Goal: Task Accomplishment & Management: Use online tool/utility

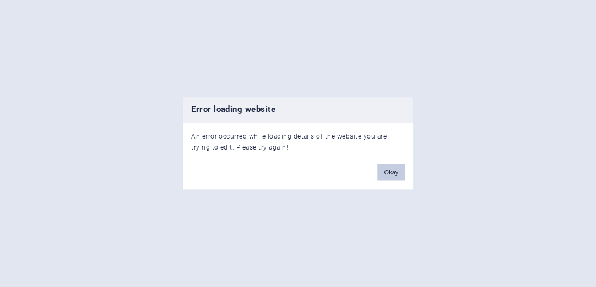
click at [386, 173] on button "Okay" at bounding box center [392, 172] width 28 height 17
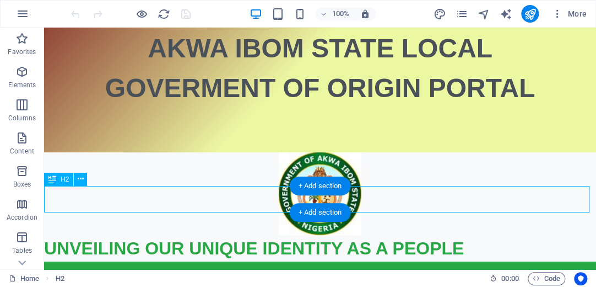
scroll to position [106, 0]
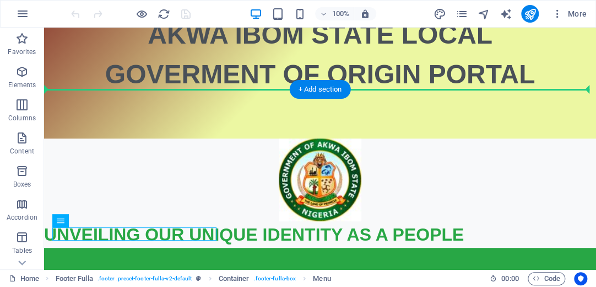
drag, startPoint x: 146, startPoint y: 235, endPoint x: 192, endPoint y: 76, distance: 166.4
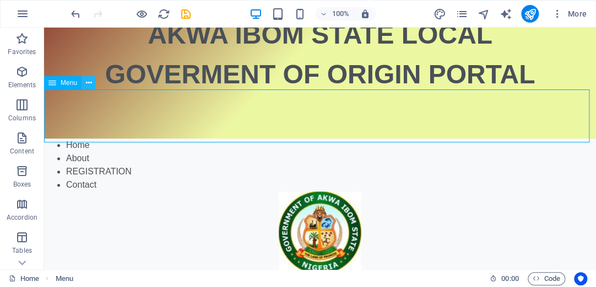
click at [88, 84] on icon at bounding box center [89, 83] width 6 height 12
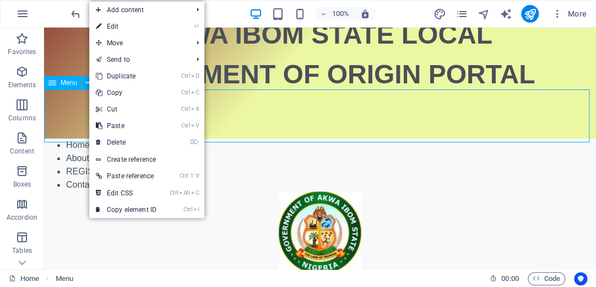
click at [53, 85] on icon at bounding box center [53, 82] width 8 height 13
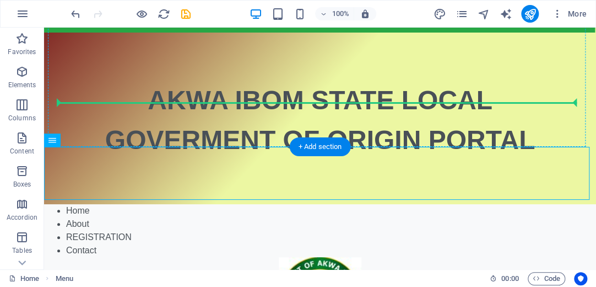
drag, startPoint x: 97, startPoint y: 113, endPoint x: 63, endPoint y: 60, distance: 63.2
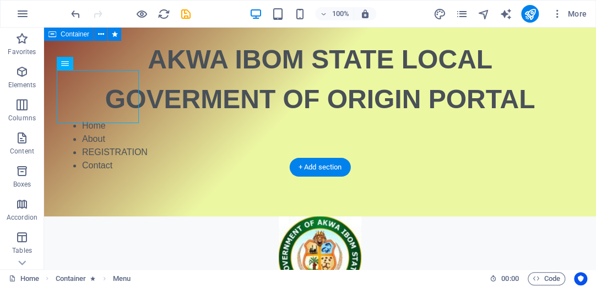
drag, startPoint x: 138, startPoint y: 106, endPoint x: 218, endPoint y: 117, distance: 81.2
click at [218, 119] on div "AKWA IBOM STATE LOCAL GOVERMENT OF ORIGIN PORTAL Home About REGISTRATION Contact" at bounding box center [320, 82] width 552 height 270
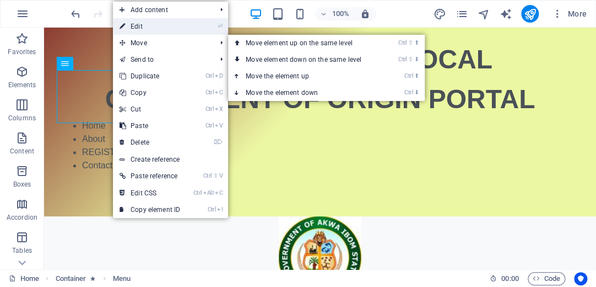
click at [150, 26] on link "⏎ Edit" at bounding box center [150, 26] width 74 height 17
select select
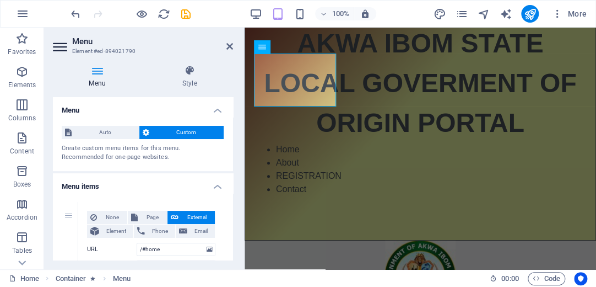
scroll to position [137, 0]
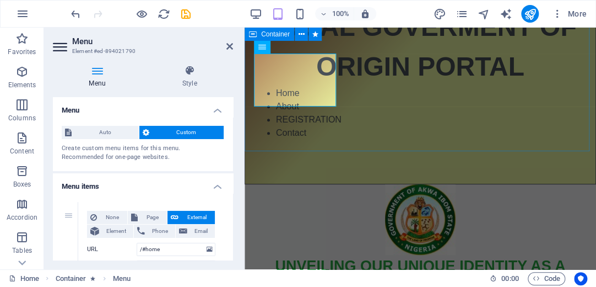
drag, startPoint x: 335, startPoint y: 104, endPoint x: 443, endPoint y: 130, distance: 111.0
click at [443, 130] on div "AKWA IBOM STATE LOCAL GOVERMENT OF ORIGIN PORTAL Home About REGISTRATION Contact" at bounding box center [421, 37] width 352 height 294
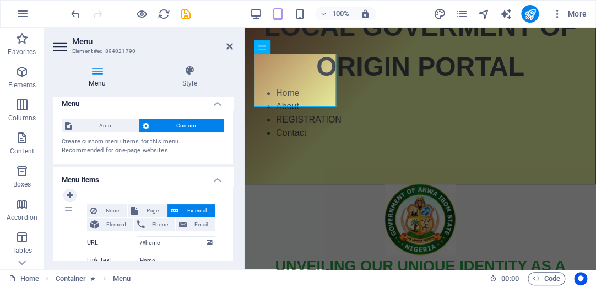
scroll to position [0, 0]
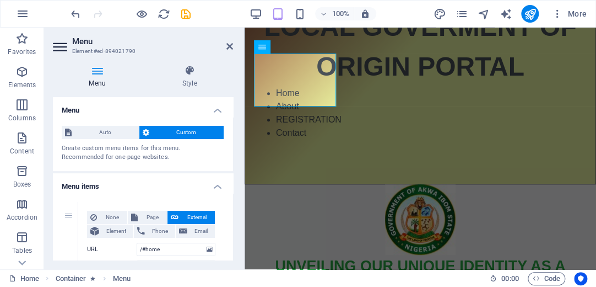
click at [102, 140] on div "Auto Custom Create custom menu items for this menu. Recommended for one-page we…" at bounding box center [143, 144] width 180 height 54
click at [108, 131] on span "Auto" at bounding box center [105, 132] width 61 height 13
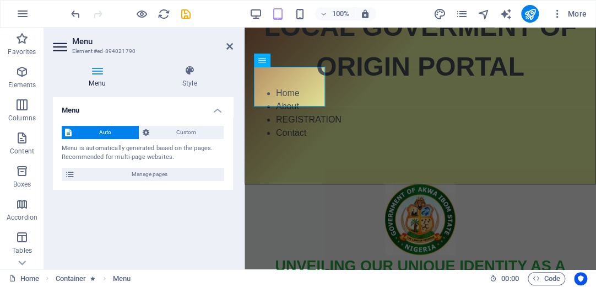
scroll to position [124, 0]
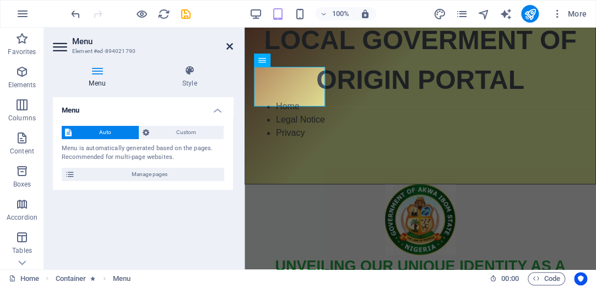
click at [231, 46] on icon at bounding box center [230, 46] width 7 height 9
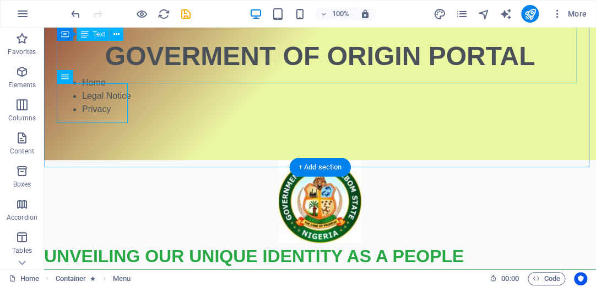
scroll to position [68, 0]
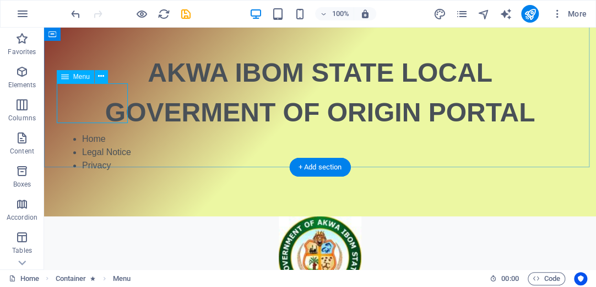
click at [102, 132] on nav "Home Legal Notice Privacy" at bounding box center [320, 152] width 520 height 40
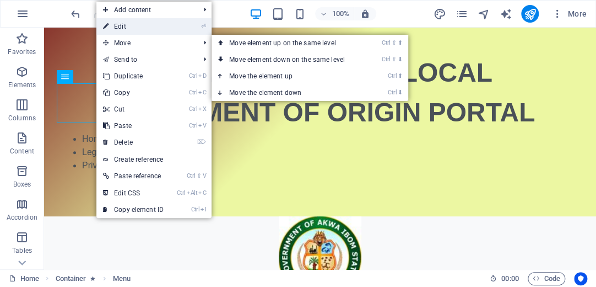
click at [130, 21] on link "⏎ Edit" at bounding box center [133, 26] width 74 height 17
click at [130, 21] on div at bounding box center [130, 14] width 123 height 18
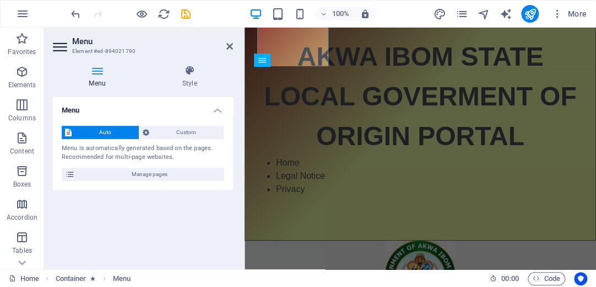
scroll to position [124, 0]
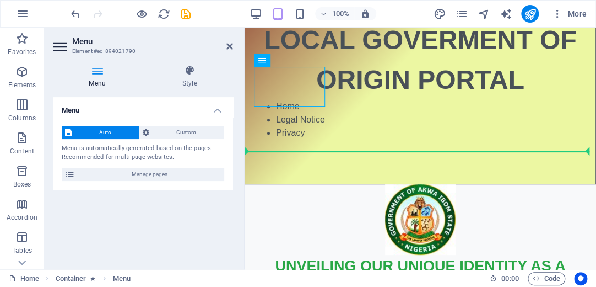
drag, startPoint x: 508, startPoint y: 88, endPoint x: 386, endPoint y: 96, distance: 122.1
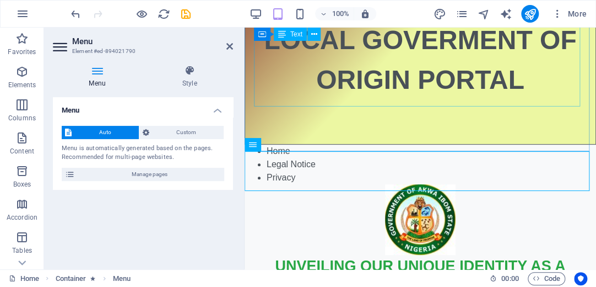
scroll to position [84, 0]
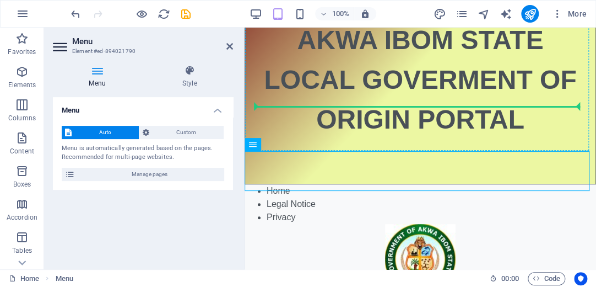
drag, startPoint x: 503, startPoint y: 176, endPoint x: 289, endPoint y: 71, distance: 237.9
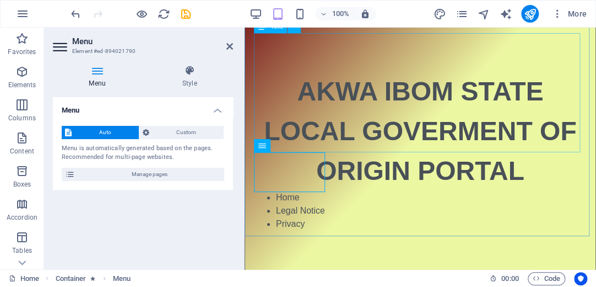
scroll to position [44, 0]
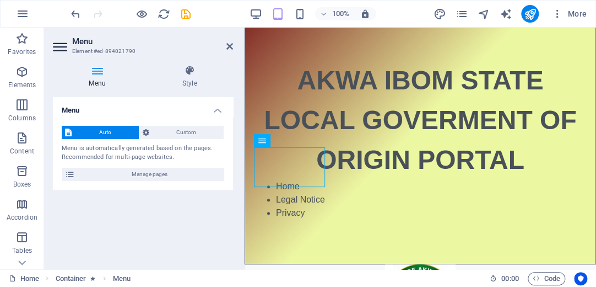
click at [236, 50] on aside "Menu Element #ed-894021790 Menu Style Menu Auto Custom Menu is automatically ge…" at bounding box center [144, 148] width 201 height 241
click at [234, 49] on aside "Menu Element #ed-894021790 Menu Style Menu Auto Custom Menu is automatically ge…" at bounding box center [144, 148] width 201 height 241
click at [227, 47] on icon at bounding box center [230, 46] width 7 height 9
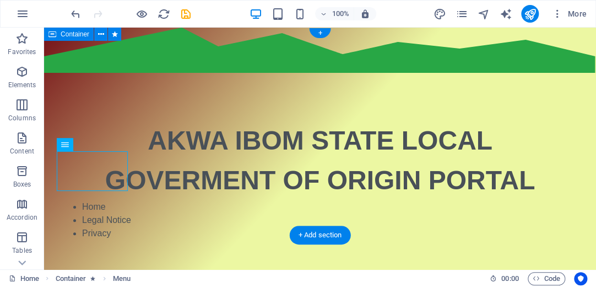
click at [124, 192] on div "AKWA IBOM STATE LOCAL GOVERMENT OF ORIGIN PORTAL Home Legal Notice Privacy" at bounding box center [320, 156] width 552 height 256
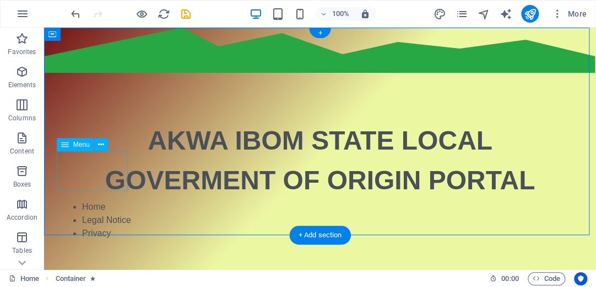
click at [110, 200] on nav "Home Legal Notice Privacy" at bounding box center [320, 220] width 520 height 40
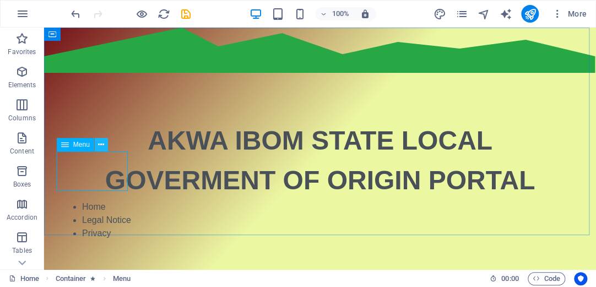
click at [103, 144] on icon at bounding box center [101, 145] width 6 height 12
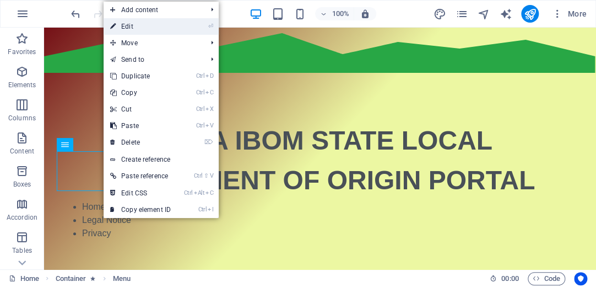
click at [148, 29] on link "⏎ Edit" at bounding box center [141, 26] width 74 height 17
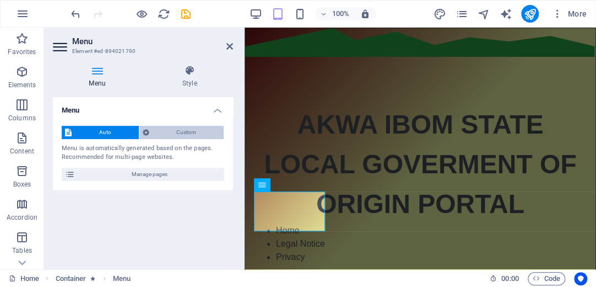
click at [172, 132] on span "Custom" at bounding box center [187, 132] width 68 height 13
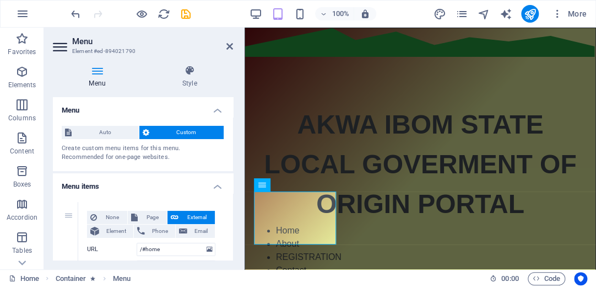
click at [231, 40] on h2 "Menu" at bounding box center [152, 41] width 161 height 10
click at [230, 42] on icon at bounding box center [230, 46] width 7 height 9
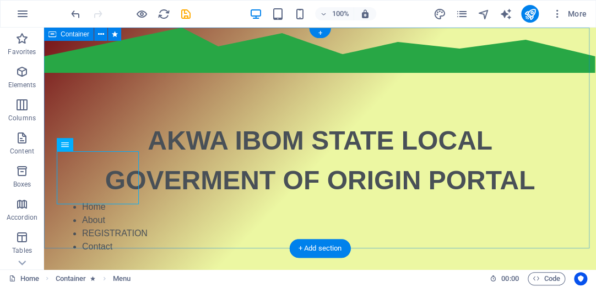
drag, startPoint x: 116, startPoint y: 150, endPoint x: 148, endPoint y: 47, distance: 107.8
click at [148, 47] on div "AKWA IBOM STATE LOCAL GOVERMENT OF ORIGIN PORTAL Home About REGISTRATION Contact" at bounding box center [320, 163] width 552 height 270
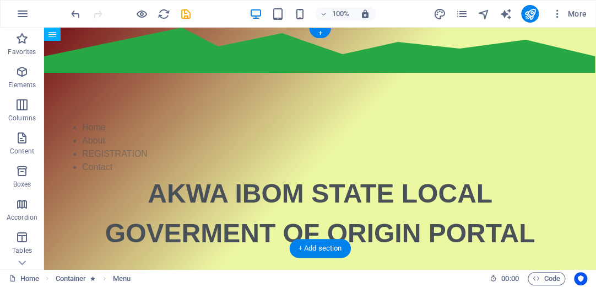
drag, startPoint x: 108, startPoint y: 176, endPoint x: 80, endPoint y: 107, distance: 73.9
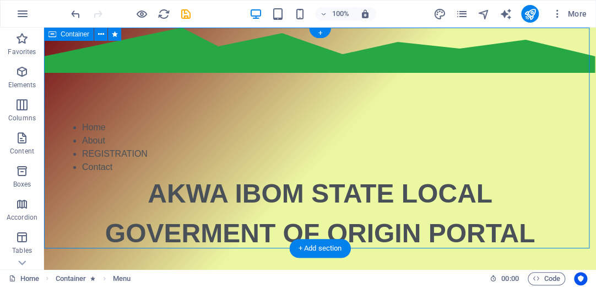
drag, startPoint x: 297, startPoint y: 82, endPoint x: 304, endPoint y: 89, distance: 10.1
click at [298, 82] on div "Home About REGISTRATION Contact AKWA IBOM STATE LOCAL GOVERMENT OF ORIGIN PORTAL" at bounding box center [320, 163] width 552 height 270
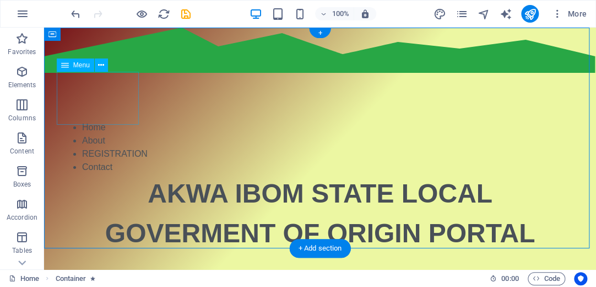
click at [81, 121] on nav "Home About REGISTRATION Contact" at bounding box center [320, 147] width 520 height 53
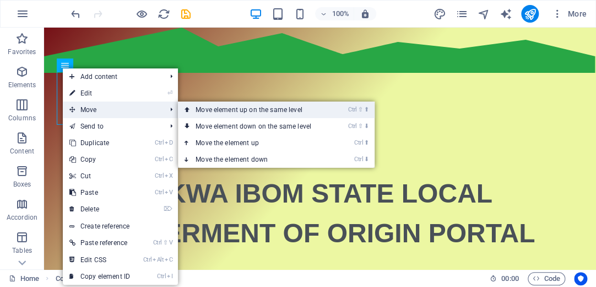
click at [201, 112] on link "Ctrl ⇧ ⬆ Move element up on the same level" at bounding box center [255, 109] width 155 height 17
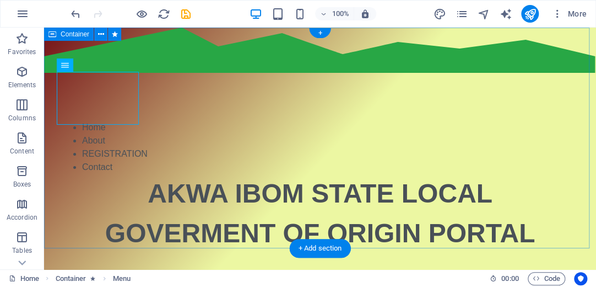
click at [209, 61] on div "Home About REGISTRATION Contact AKWA IBOM STATE LOCAL GOVERMENT OF ORIGIN PORTAL" at bounding box center [320, 163] width 552 height 270
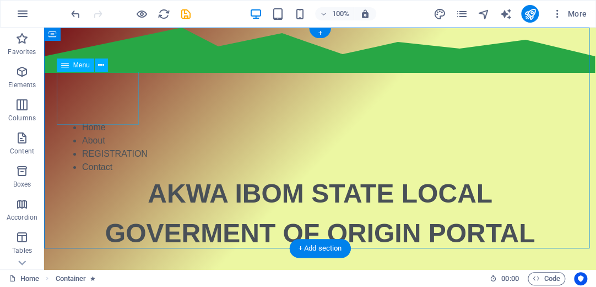
click at [126, 121] on nav "Home About REGISTRATION Contact" at bounding box center [320, 147] width 520 height 53
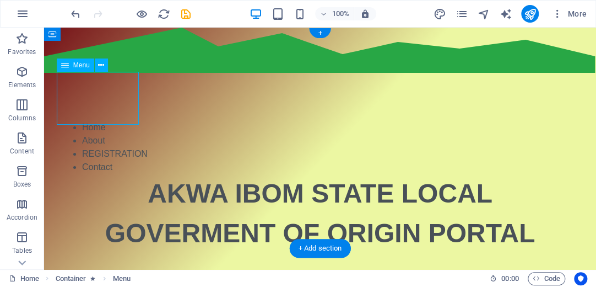
click at [113, 121] on nav "Home About REGISTRATION Contact" at bounding box center [320, 147] width 520 height 53
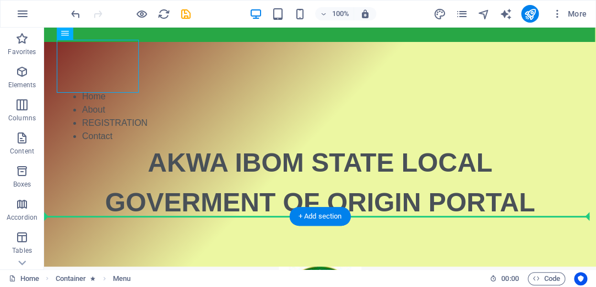
scroll to position [31, 0]
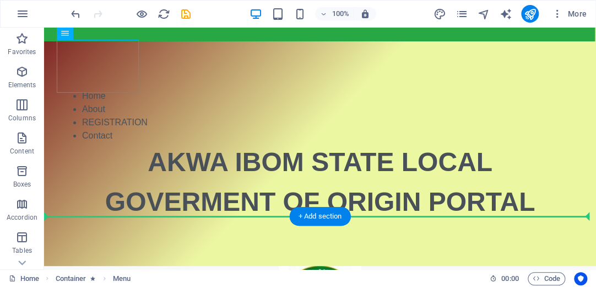
drag, startPoint x: 106, startPoint y: 80, endPoint x: 174, endPoint y: 202, distance: 140.2
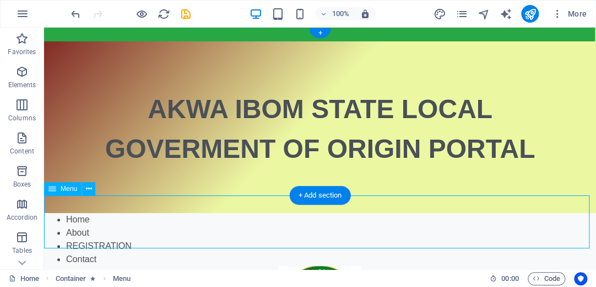
scroll to position [0, 0]
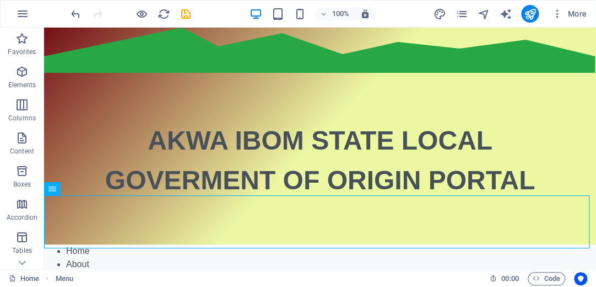
drag, startPoint x: 103, startPoint y: 219, endPoint x: 414, endPoint y: 212, distance: 311.5
click at [77, 244] on nav "Home About REGISTRATION Contact" at bounding box center [320, 270] width 552 height 53
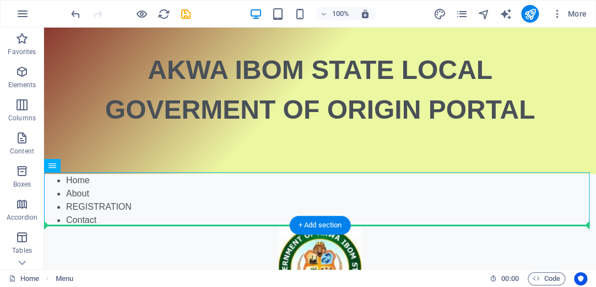
drag, startPoint x: 96, startPoint y: 217, endPoint x: 51, endPoint y: 235, distance: 48.2
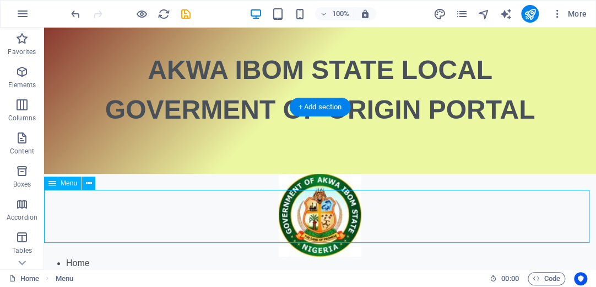
scroll to position [88, 0]
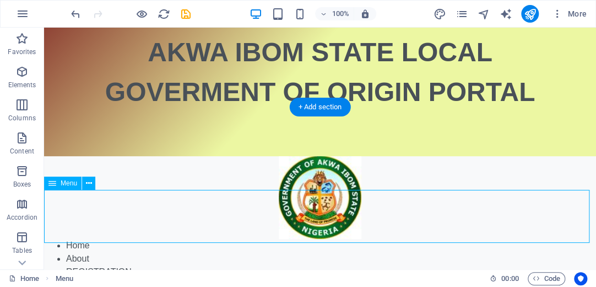
click at [74, 239] on nav "Home About REGISTRATION Contact" at bounding box center [320, 265] width 552 height 53
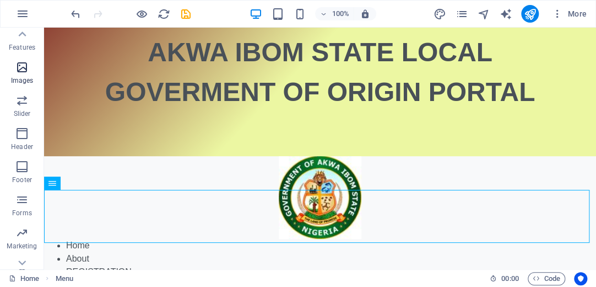
scroll to position [254, 0]
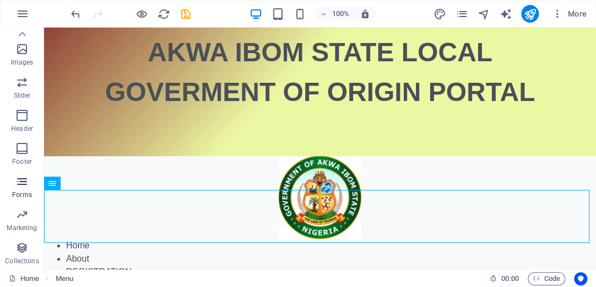
click at [22, 182] on icon "button" at bounding box center [21, 181] width 13 height 13
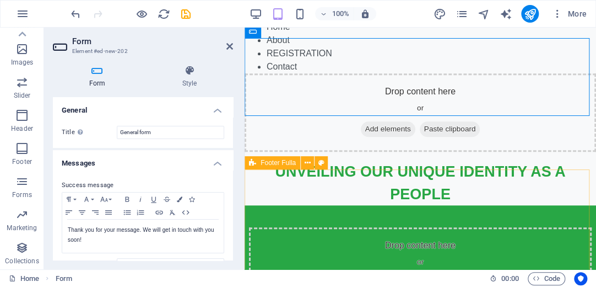
scroll to position [321, 0]
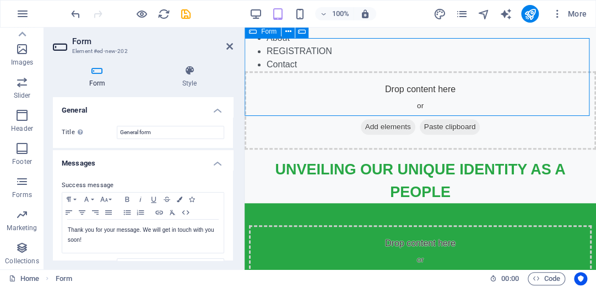
click at [353, 74] on div "Drop content here or Add elements Paste clipboard" at bounding box center [421, 110] width 352 height 78
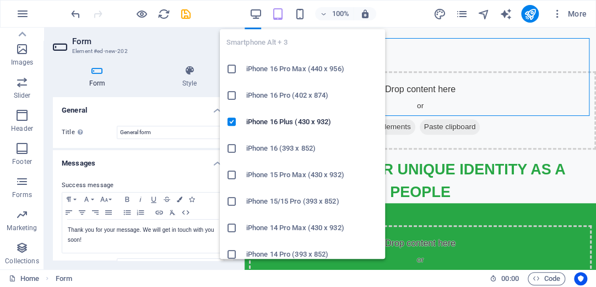
drag, startPoint x: 301, startPoint y: 13, endPoint x: 309, endPoint y: 47, distance: 35.0
click at [309, 47] on body "[DOMAIN_NAME] Home Favorites Elements Columns Content Boxes Accordion Tables Fe…" at bounding box center [298, 143] width 596 height 287
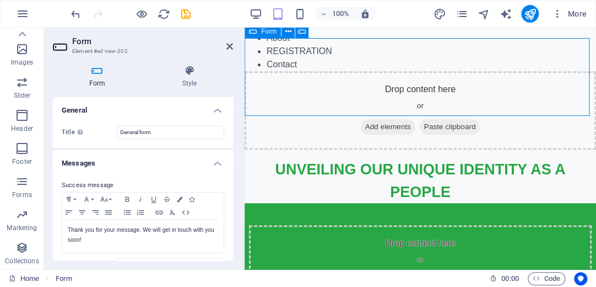
click at [467, 71] on div "Drop content here or Add elements Paste clipboard" at bounding box center [421, 110] width 352 height 78
click at [370, 119] on span "Add elements" at bounding box center [388, 126] width 55 height 15
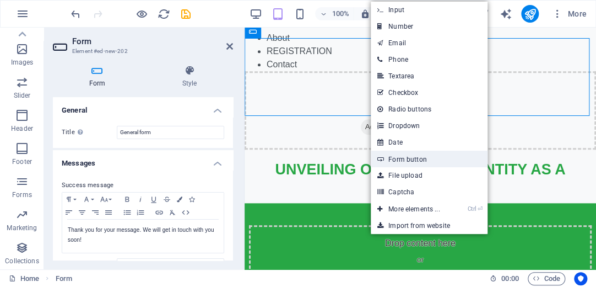
click at [408, 157] on link "Form button" at bounding box center [429, 158] width 117 height 17
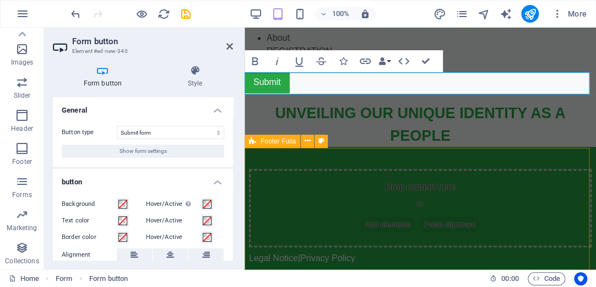
scroll to position [287, 0]
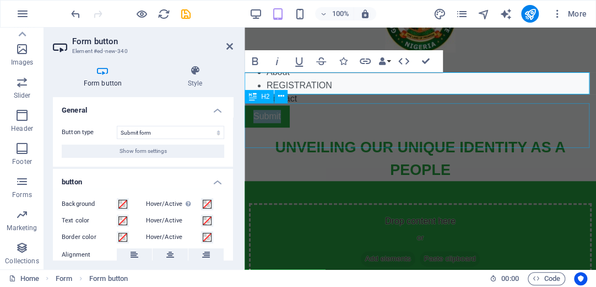
click at [293, 136] on div "UNVEILING OUR UNIQUE IDENTITY AS A PEOPLE" at bounding box center [421, 158] width 352 height 45
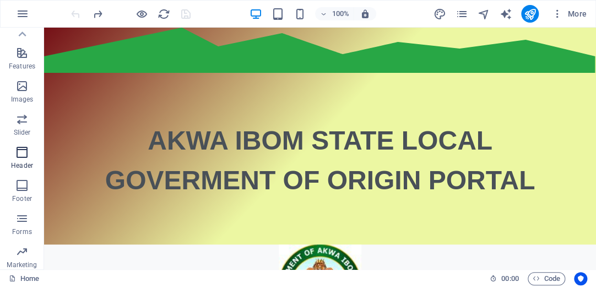
scroll to position [210, 0]
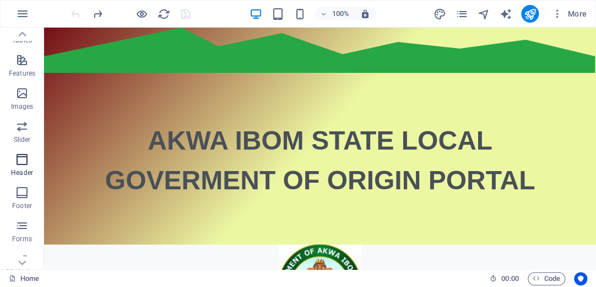
click at [23, 164] on icon "button" at bounding box center [21, 159] width 13 height 13
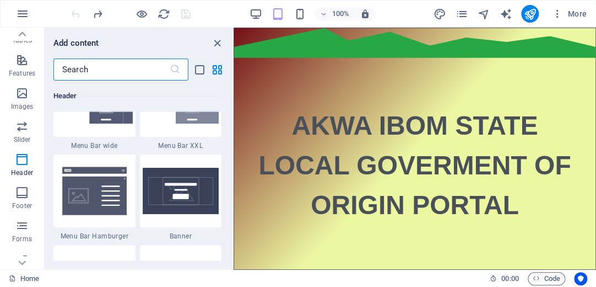
scroll to position [6858, 0]
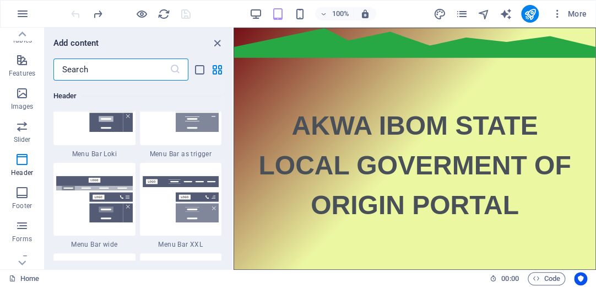
click at [116, 65] on input "text" at bounding box center [111, 69] width 116 height 22
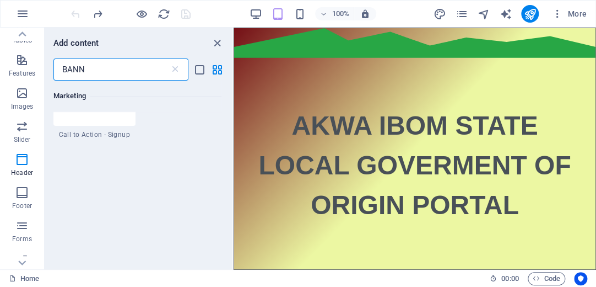
scroll to position [0, 0]
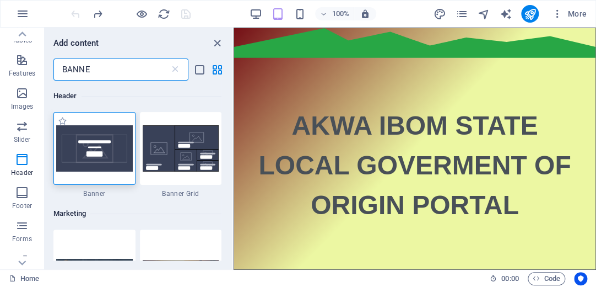
type input "BANNE"
click at [106, 142] on img at bounding box center [94, 148] width 77 height 46
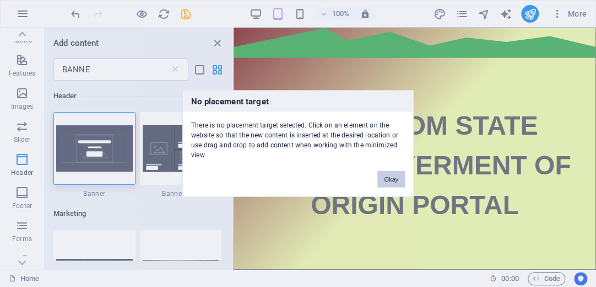
drag, startPoint x: 379, startPoint y: 174, endPoint x: 143, endPoint y: 140, distance: 237.8
click at [379, 174] on button "Okay" at bounding box center [392, 179] width 28 height 17
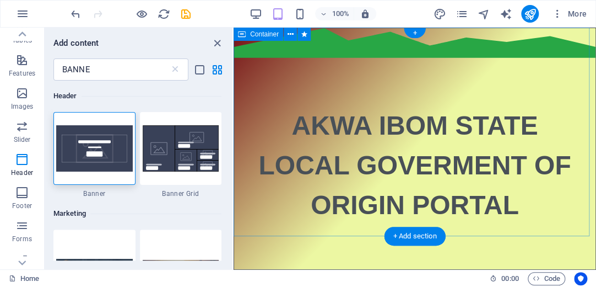
click at [318, 51] on div "AKWA IBOM STATE LOCAL GOVERMENT OF ORIGIN PORTAL" at bounding box center [415, 149] width 363 height 242
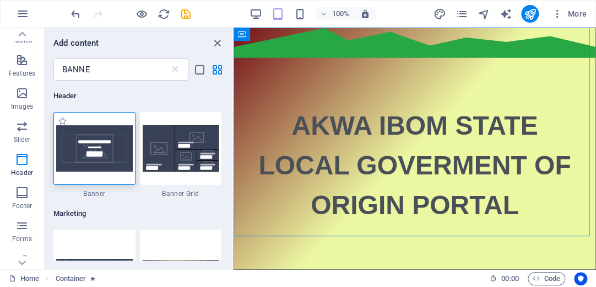
click at [114, 138] on img at bounding box center [94, 148] width 77 height 46
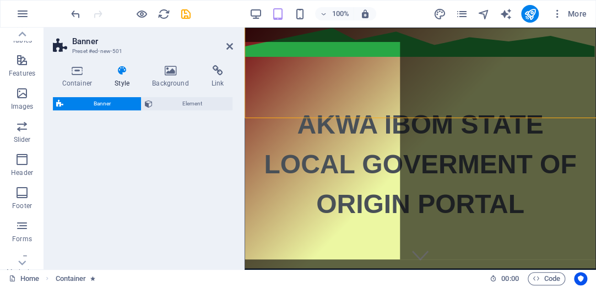
scroll to position [335, 0]
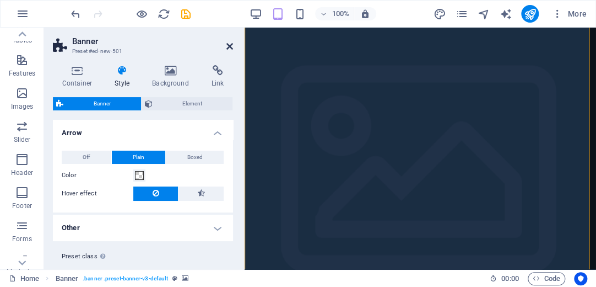
click at [230, 46] on icon at bounding box center [230, 46] width 7 height 9
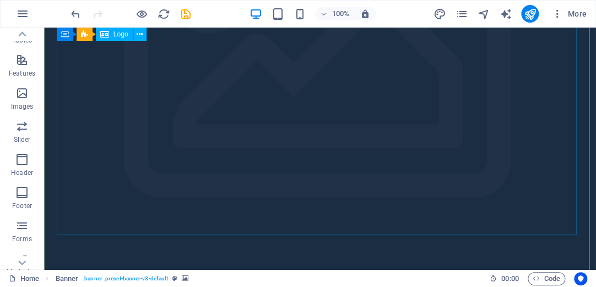
scroll to position [538, 0]
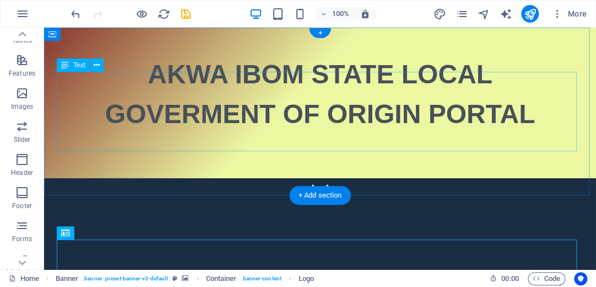
scroll to position [0, 0]
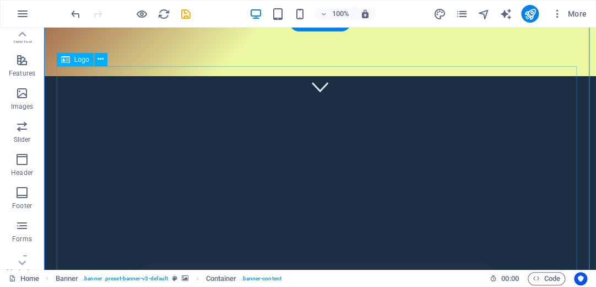
scroll to position [176, 0]
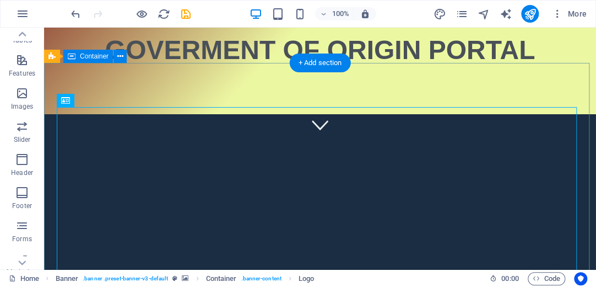
scroll to position [132, 0]
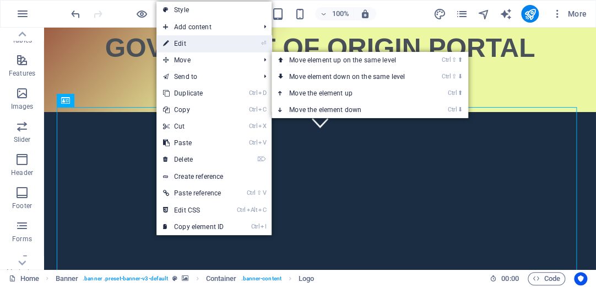
click at [180, 44] on link "⏎ Edit" at bounding box center [194, 43] width 74 height 17
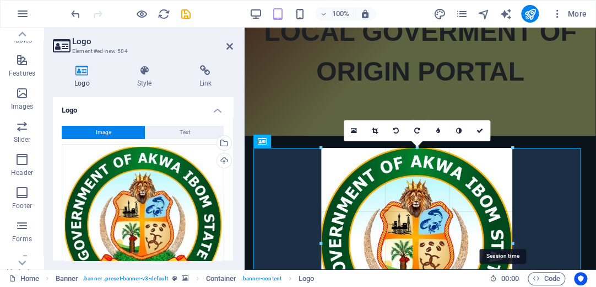
drag, startPoint x: 255, startPoint y: 148, endPoint x: 507, endPoint y: 284, distance: 286.8
type input "346"
select select "px"
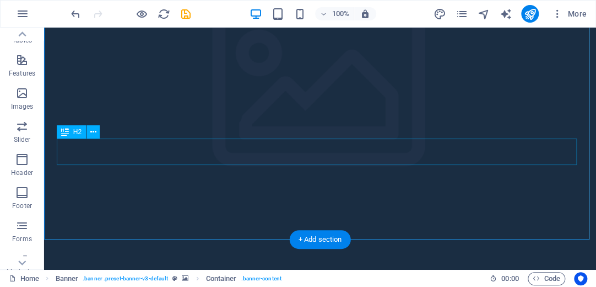
scroll to position [296, 0]
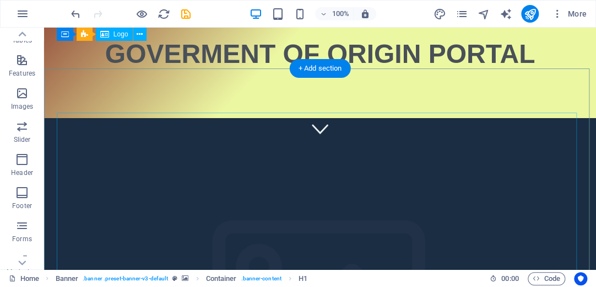
scroll to position [120, 0]
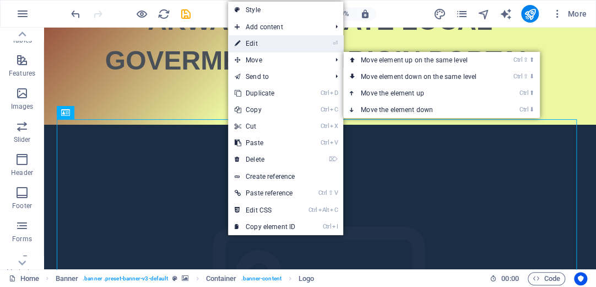
click at [247, 44] on link "⏎ Edit" at bounding box center [265, 43] width 74 height 17
select select "px"
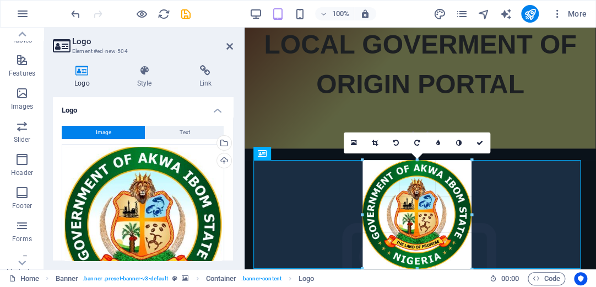
drag, startPoint x: 321, startPoint y: 159, endPoint x: 469, endPoint y: 240, distance: 168.7
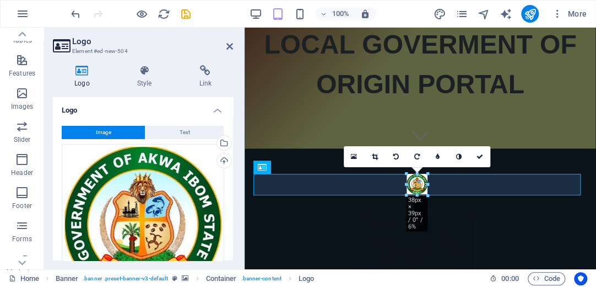
drag, startPoint x: 471, startPoint y: 162, endPoint x: 366, endPoint y: 249, distance: 136.3
type input "36"
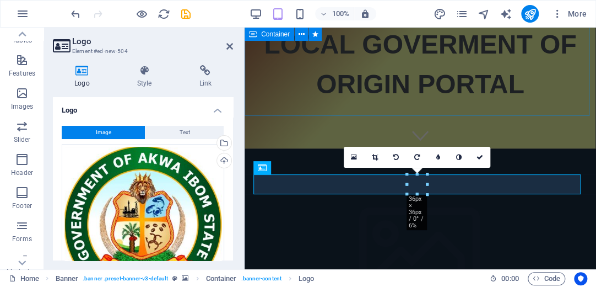
click at [492, 111] on div "AKWA IBOM STATE LOCAL GOVERMENT OF ORIGIN PORTAL" at bounding box center [421, 28] width 352 height 241
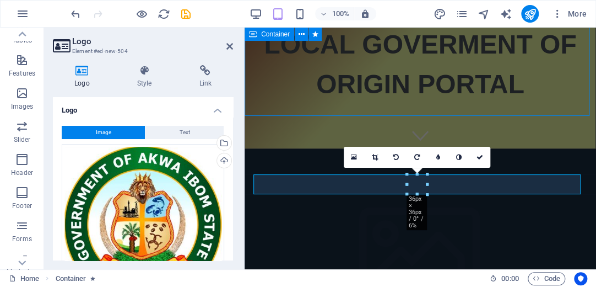
scroll to position [63, 0]
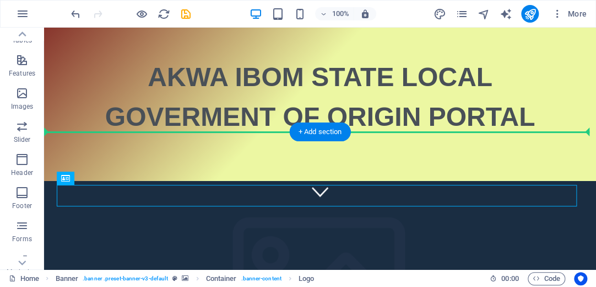
drag, startPoint x: 322, startPoint y: 194, endPoint x: 346, endPoint y: 89, distance: 108.0
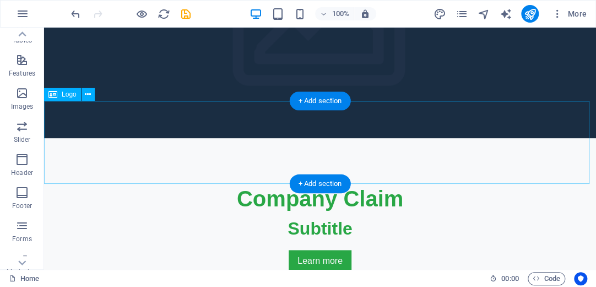
scroll to position [256, 0]
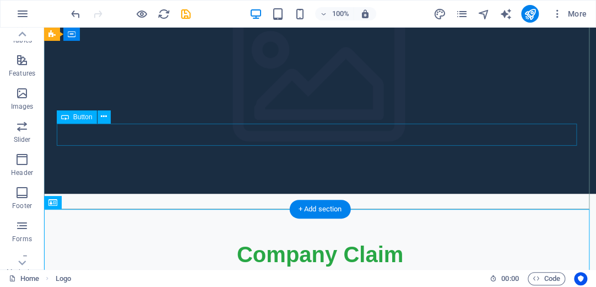
scroll to position [212, 0]
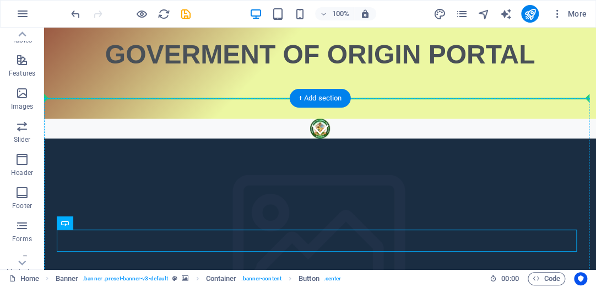
scroll to position [119, 0]
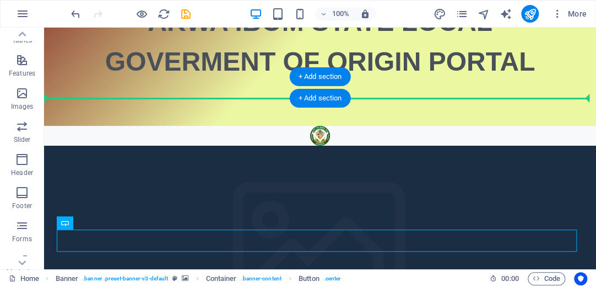
drag, startPoint x: 119, startPoint y: 157, endPoint x: 121, endPoint y: 90, distance: 66.2
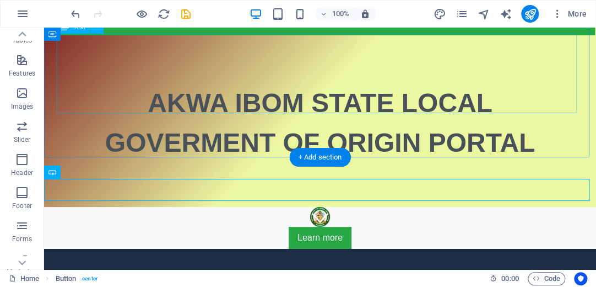
scroll to position [30, 0]
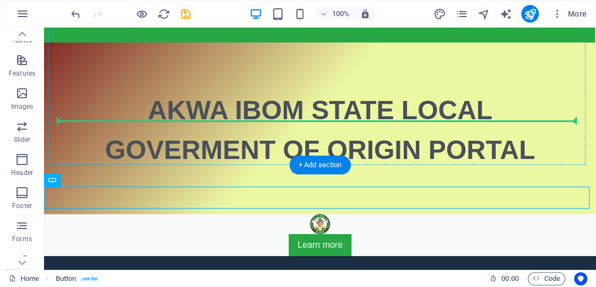
drag, startPoint x: 94, startPoint y: 212, endPoint x: 84, endPoint y: 90, distance: 122.3
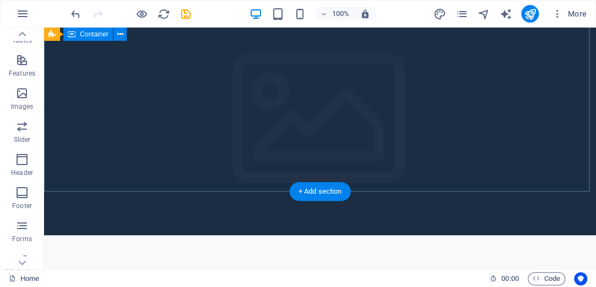
scroll to position [309, 0]
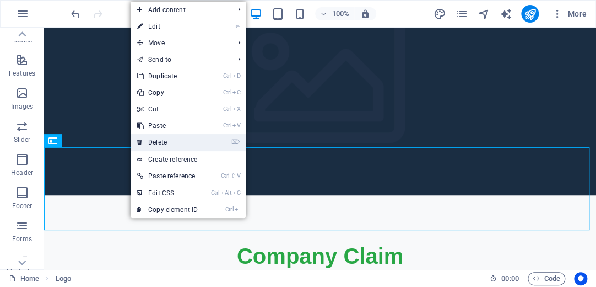
click at [151, 143] on link "⌦ Delete" at bounding box center [168, 142] width 74 height 17
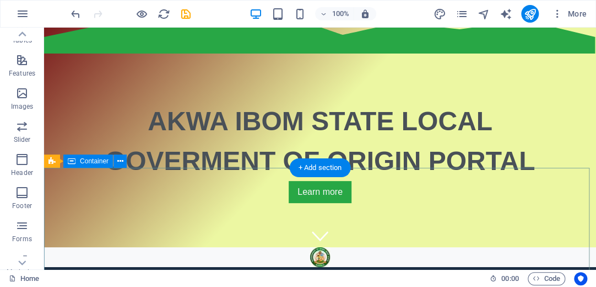
scroll to position [107, 0]
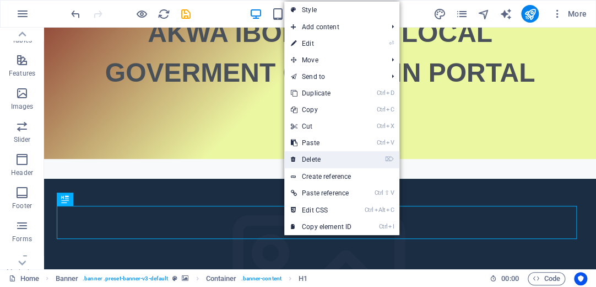
click at [310, 163] on link "⌦ Delete" at bounding box center [321, 159] width 74 height 17
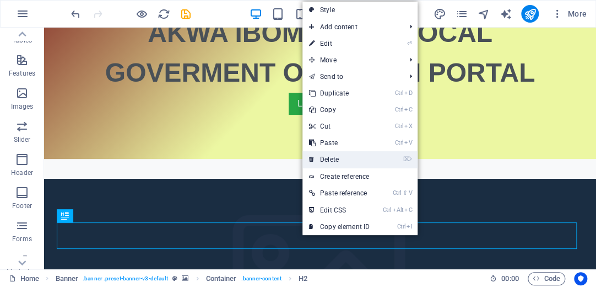
click at [330, 161] on link "⌦ Delete" at bounding box center [340, 159] width 74 height 17
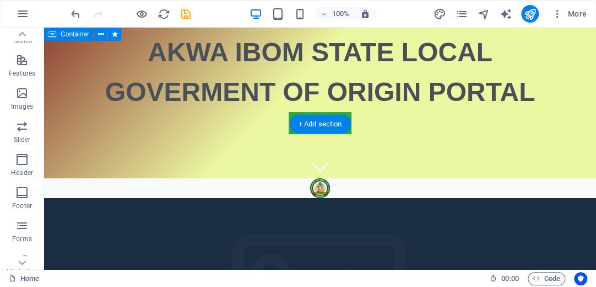
scroll to position [132, 0]
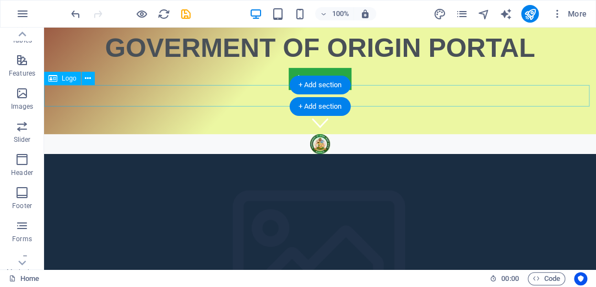
click at [223, 134] on div at bounding box center [320, 144] width 552 height 20
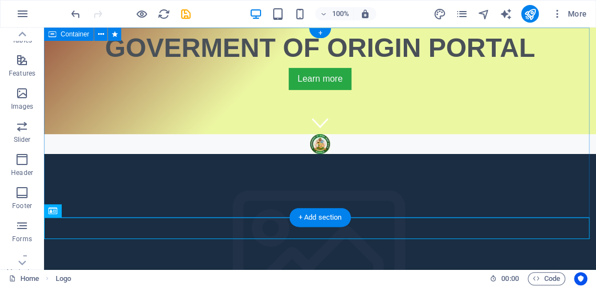
scroll to position [0, 0]
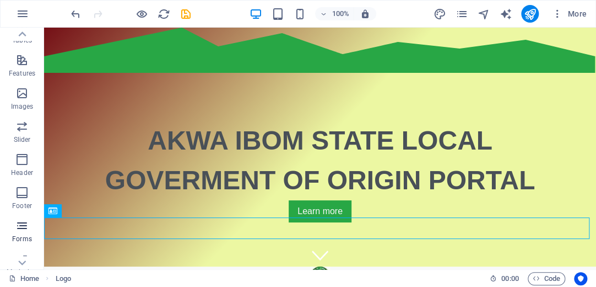
click at [20, 230] on icon "button" at bounding box center [21, 225] width 13 height 13
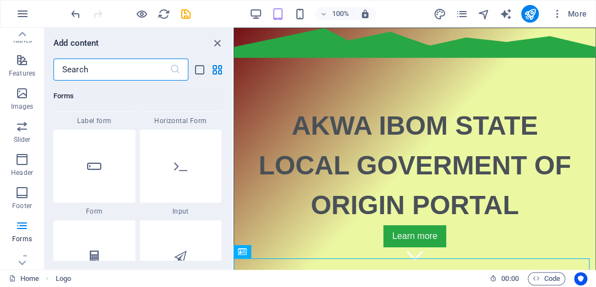
scroll to position [8312, 0]
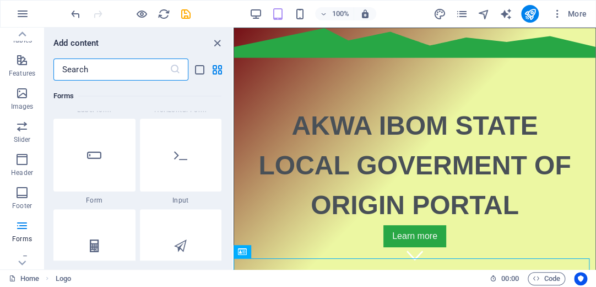
click at [102, 164] on div at bounding box center [94, 155] width 82 height 73
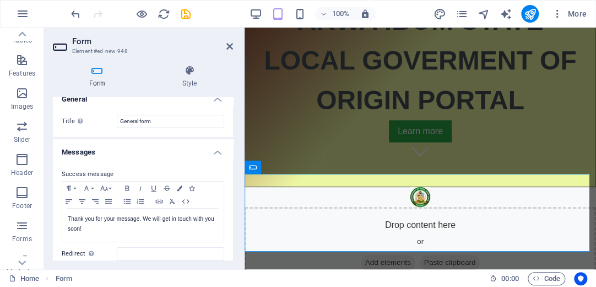
scroll to position [0, 0]
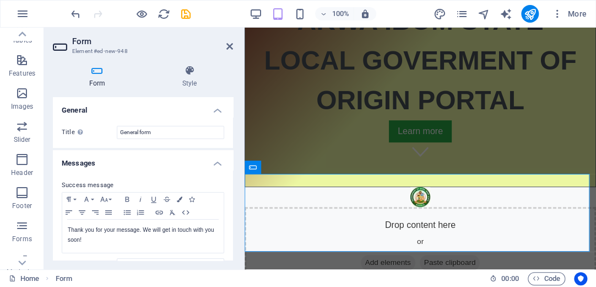
click at [210, 140] on div "Title Define a name for the form. General form" at bounding box center [143, 132] width 180 height 31
click at [212, 134] on input "General form" at bounding box center [170, 132] width 107 height 13
click at [214, 164] on h4 "Messages" at bounding box center [143, 160] width 180 height 20
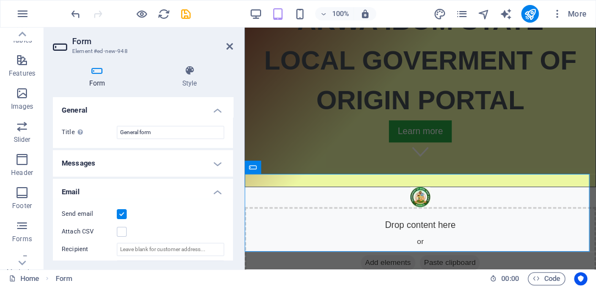
click at [216, 121] on div "Title Define a name for the form. General form" at bounding box center [143, 132] width 180 height 31
drag, startPoint x: 341, startPoint y: 104, endPoint x: 331, endPoint y: 203, distance: 100.3
click at [301, 167] on icon at bounding box center [302, 167] width 8 height 12
click at [229, 48] on icon at bounding box center [230, 46] width 7 height 9
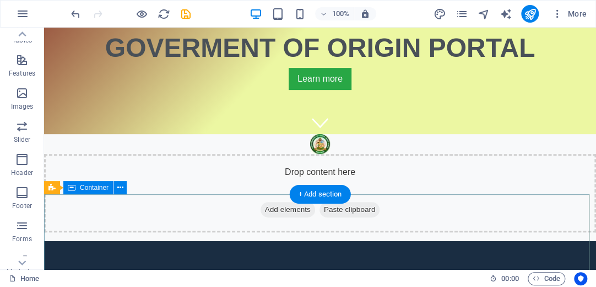
scroll to position [88, 0]
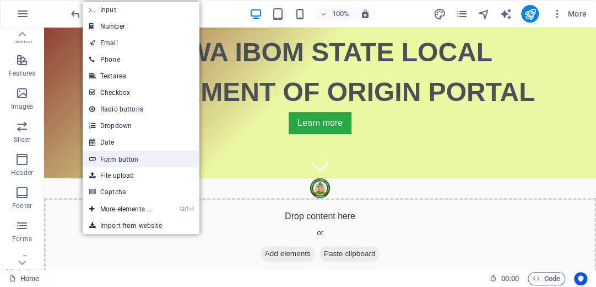
click at [109, 161] on link "Form button" at bounding box center [141, 158] width 117 height 17
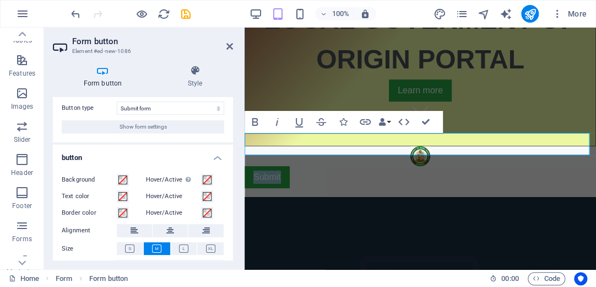
scroll to position [22, 0]
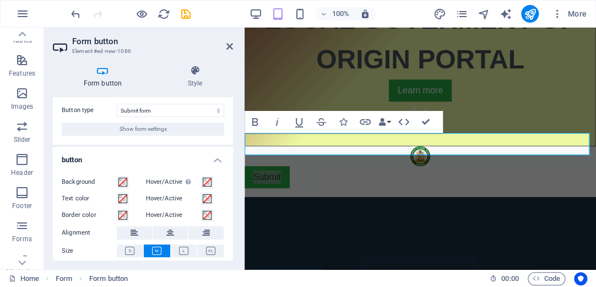
drag, startPoint x: 317, startPoint y: 183, endPoint x: 365, endPoint y: 141, distance: 63.3
click at [218, 107] on select "Submit form Reset form No action" at bounding box center [170, 110] width 107 height 13
click at [141, 71] on icon at bounding box center [103, 70] width 100 height 11
drag, startPoint x: 352, startPoint y: 103, endPoint x: 367, endPoint y: 140, distance: 40.5
click at [101, 73] on icon at bounding box center [103, 70] width 100 height 11
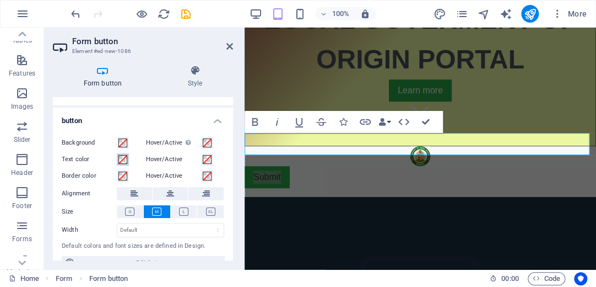
scroll to position [78, 0]
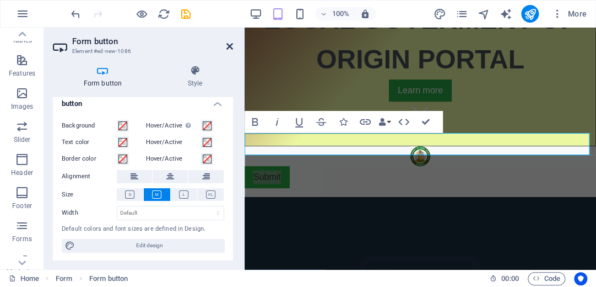
click at [231, 49] on icon at bounding box center [230, 46] width 7 height 9
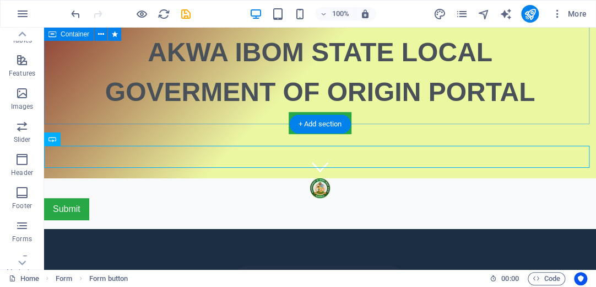
scroll to position [132, 0]
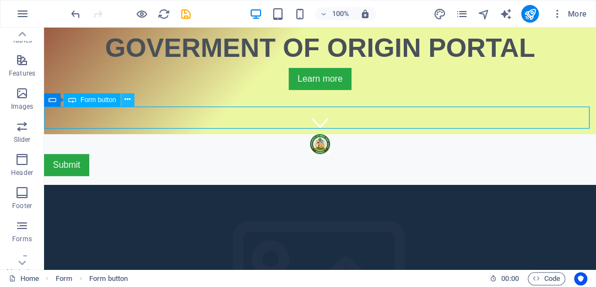
click at [128, 102] on icon at bounding box center [128, 100] width 6 height 12
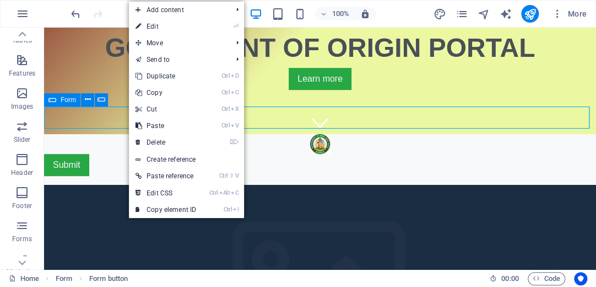
click at [52, 101] on icon at bounding box center [53, 99] width 8 height 13
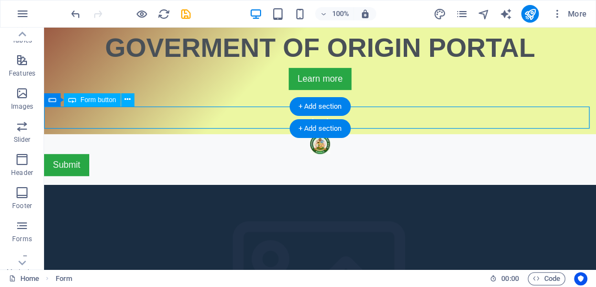
click at [69, 154] on div "Submit" at bounding box center [320, 165] width 552 height 22
click at [109, 154] on div "Submit" at bounding box center [320, 165] width 552 height 22
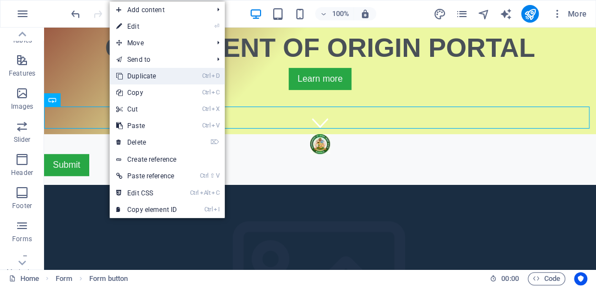
click at [141, 75] on link "Ctrl D Duplicate" at bounding box center [147, 76] width 74 height 17
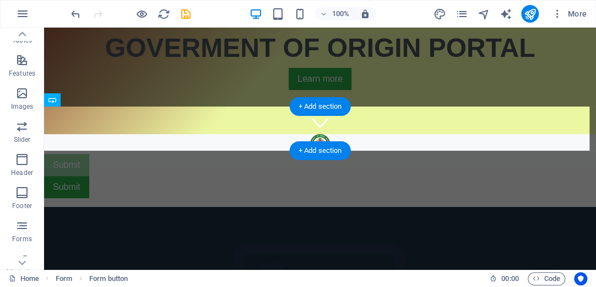
drag, startPoint x: 77, startPoint y: 140, endPoint x: 130, endPoint y: 115, distance: 58.7
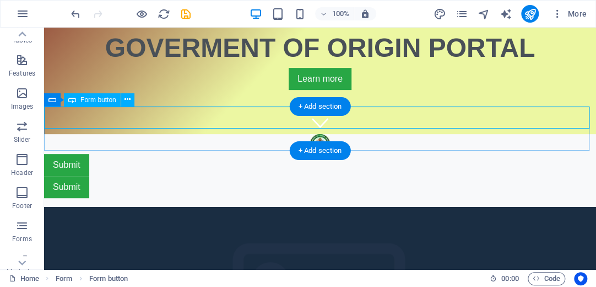
click at [83, 154] on div "Submit" at bounding box center [320, 165] width 552 height 22
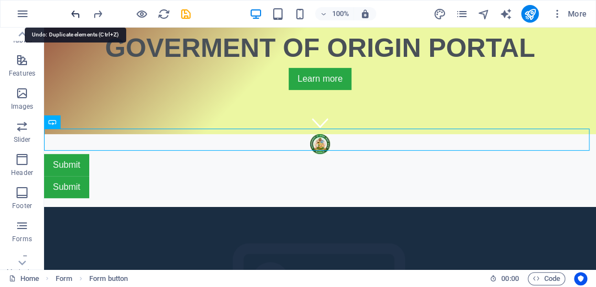
click at [71, 8] on icon "undo" at bounding box center [75, 14] width 13 height 13
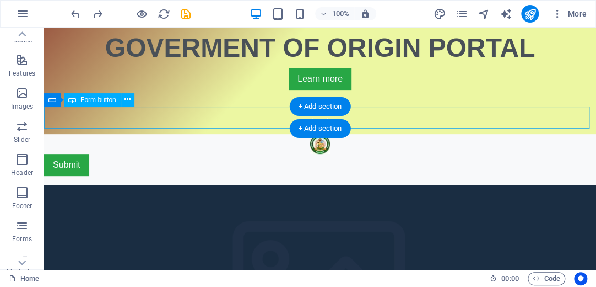
click at [165, 154] on div "Submit" at bounding box center [320, 165] width 552 height 22
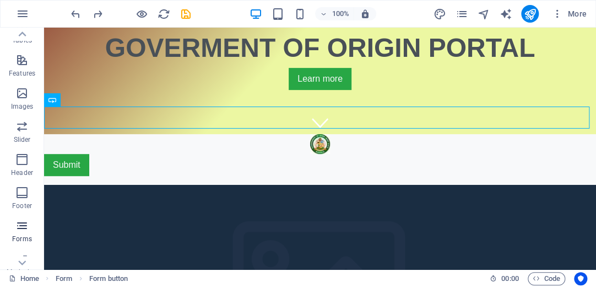
scroll to position [254, 0]
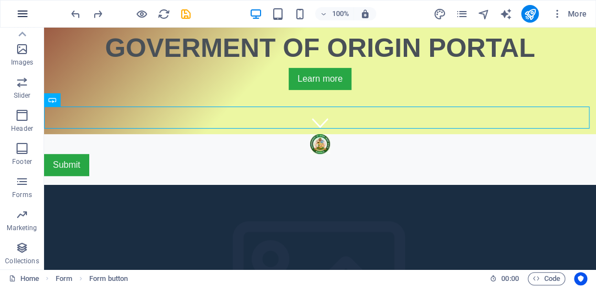
click at [18, 15] on icon "button" at bounding box center [22, 13] width 13 height 13
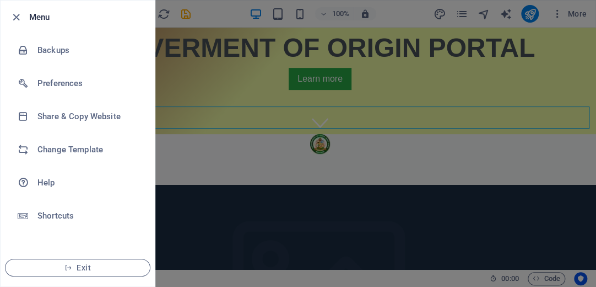
click at [214, 198] on div at bounding box center [298, 143] width 596 height 287
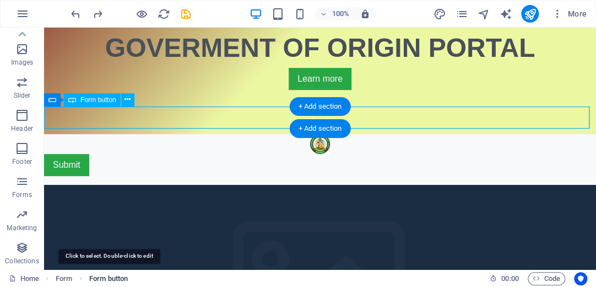
click at [103, 279] on span "Form button" at bounding box center [108, 278] width 39 height 13
drag, startPoint x: 147, startPoint y: 306, endPoint x: 108, endPoint y: 254, distance: 65.0
click at [107, 275] on span "Form button" at bounding box center [108, 278] width 39 height 13
click at [107, 274] on span "Form button" at bounding box center [108, 278] width 39 height 13
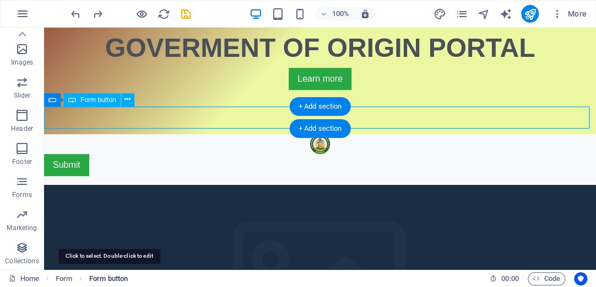
scroll to position [189, 0]
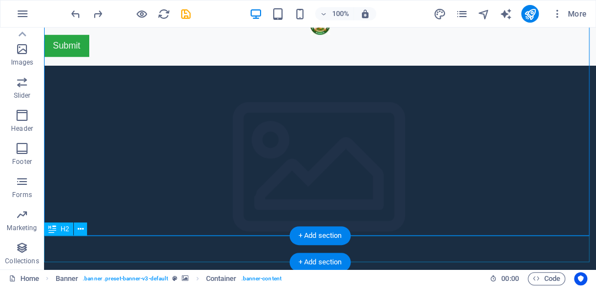
scroll to position [265, 0]
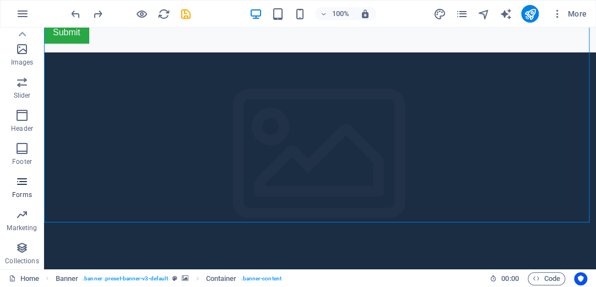
click at [19, 185] on icon "button" at bounding box center [21, 181] width 13 height 13
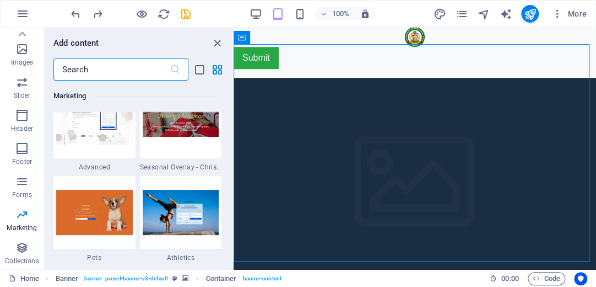
scroll to position [9328, 0]
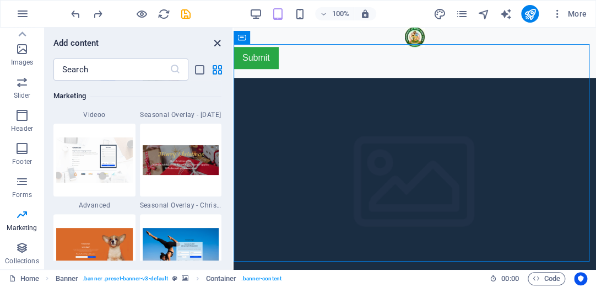
click at [214, 40] on icon "close panel" at bounding box center [217, 43] width 13 height 13
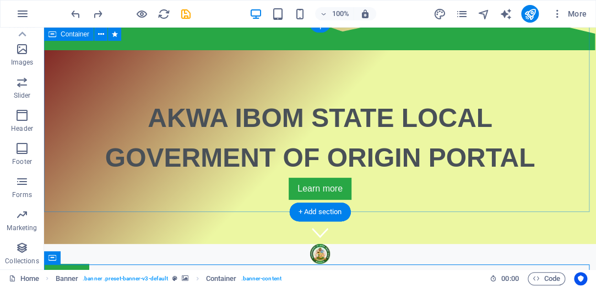
scroll to position [5, 0]
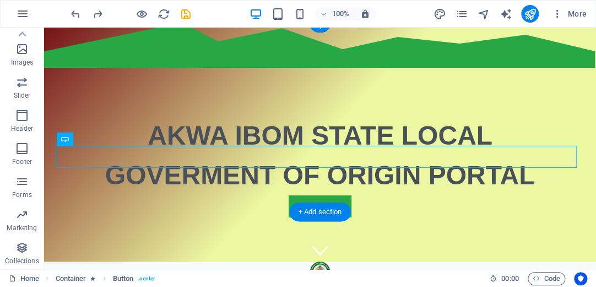
drag, startPoint x: 108, startPoint y: 168, endPoint x: 99, endPoint y: 155, distance: 16.2
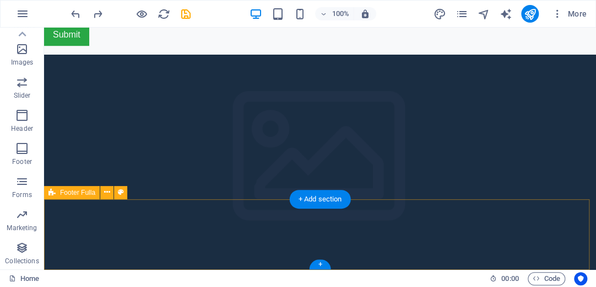
scroll to position [315, 0]
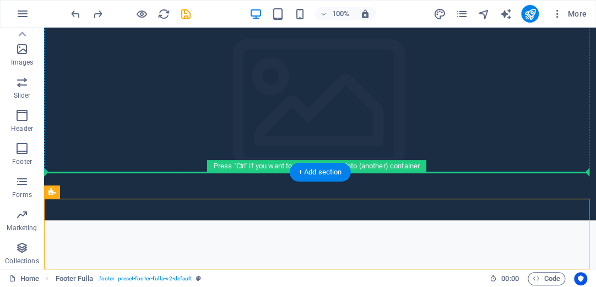
drag, startPoint x: 148, startPoint y: 233, endPoint x: 169, endPoint y: 137, distance: 98.2
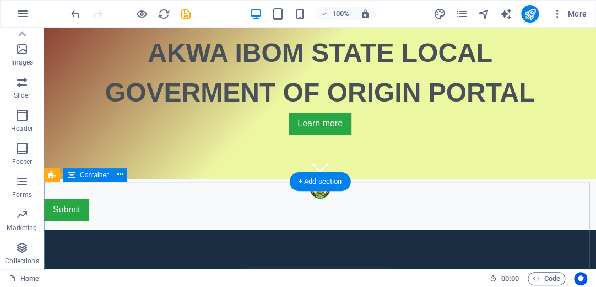
scroll to position [88, 0]
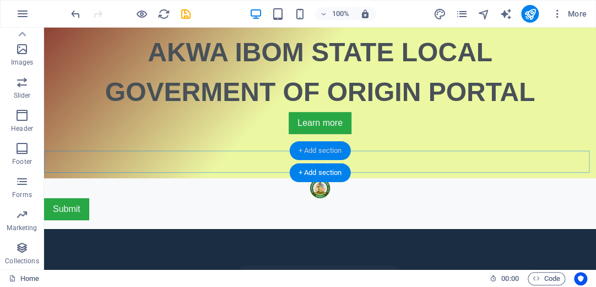
click at [309, 154] on div "+ Add section" at bounding box center [320, 150] width 61 height 19
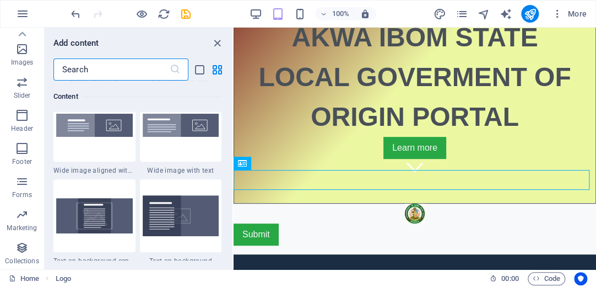
scroll to position [2237, 0]
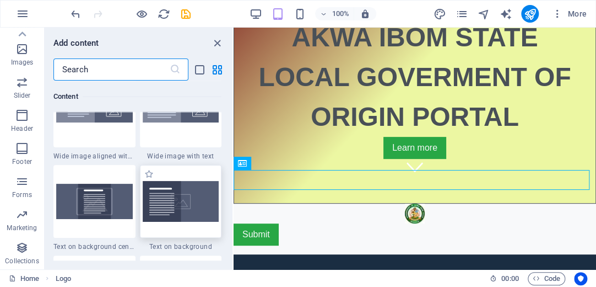
click at [179, 203] on img at bounding box center [181, 201] width 77 height 41
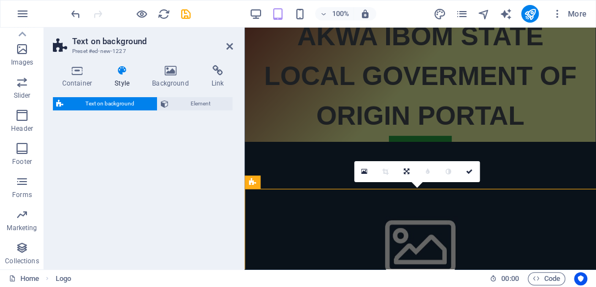
select select "%"
select select "rem"
select select "px"
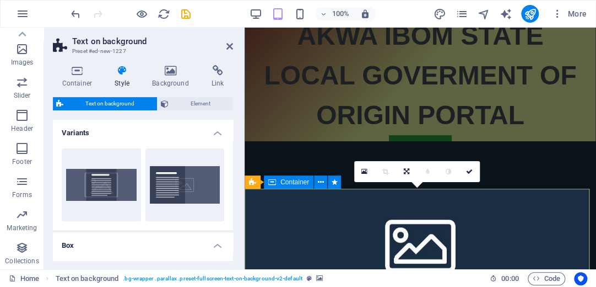
drag, startPoint x: 411, startPoint y: 203, endPoint x: 611, endPoint y: 205, distance: 200.1
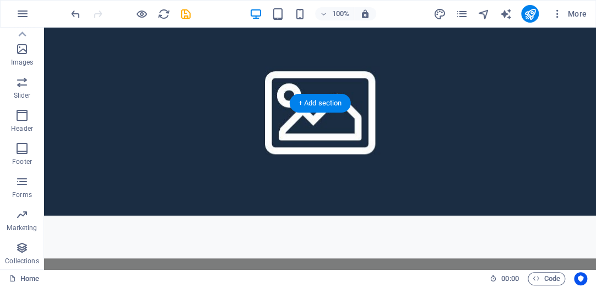
scroll to position [121, 0]
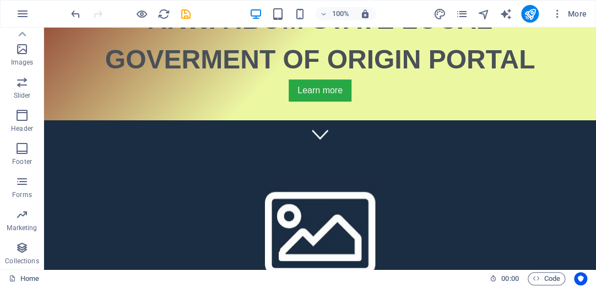
click at [69, 22] on div "100% More" at bounding box center [298, 14] width 595 height 26
click at [77, 21] on div at bounding box center [130, 14] width 123 height 18
click at [76, 18] on icon "undo" at bounding box center [75, 14] width 13 height 13
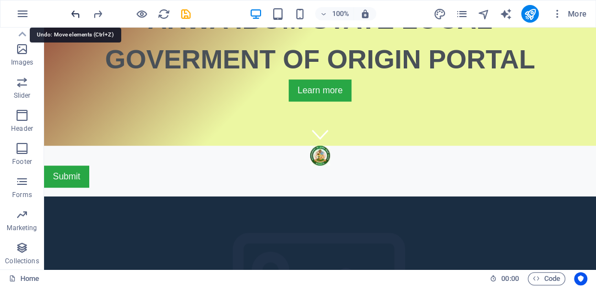
click at [74, 18] on icon "undo" at bounding box center [75, 14] width 13 height 13
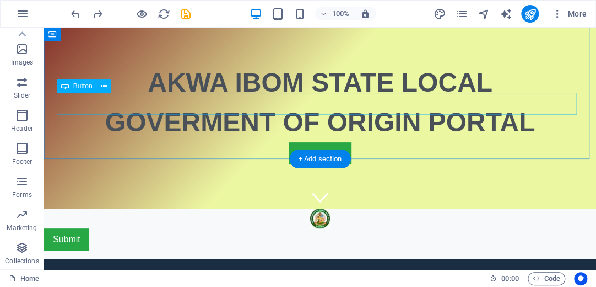
scroll to position [50, 0]
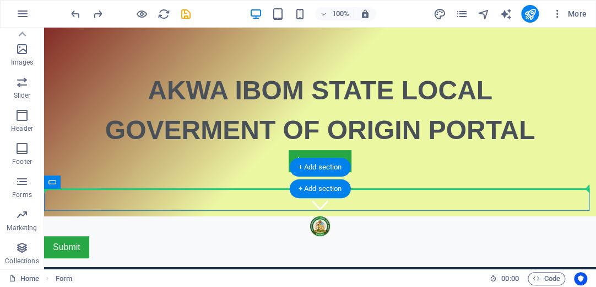
drag, startPoint x: 97, startPoint y: 210, endPoint x: 103, endPoint y: 182, distance: 28.6
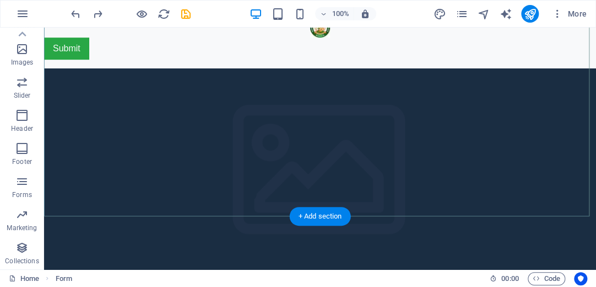
scroll to position [271, 0]
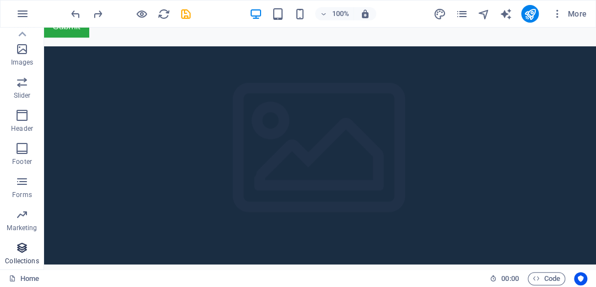
click at [30, 250] on span "Collections" at bounding box center [22, 254] width 44 height 26
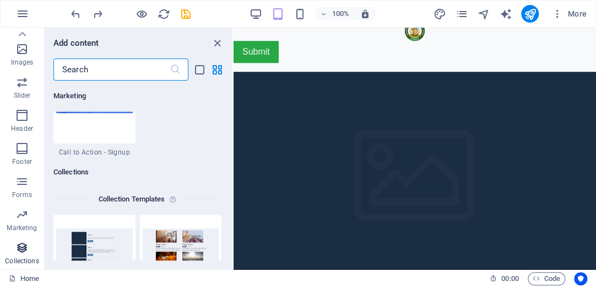
scroll to position [10090, 0]
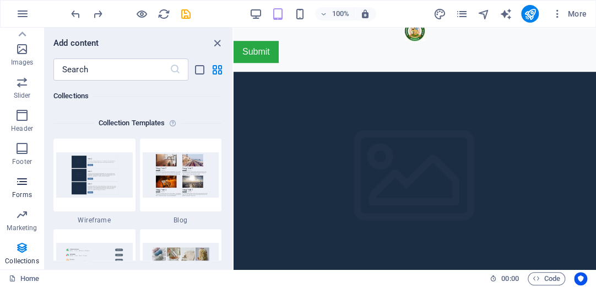
click at [27, 187] on span "Forms" at bounding box center [22, 188] width 44 height 26
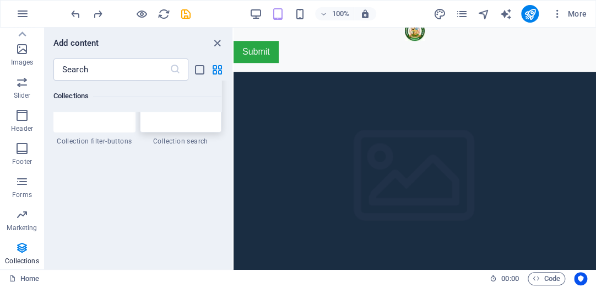
scroll to position [10563, 0]
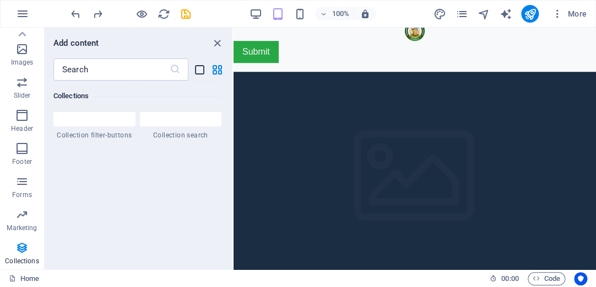
click at [201, 68] on icon "list-view" at bounding box center [199, 69] width 13 height 13
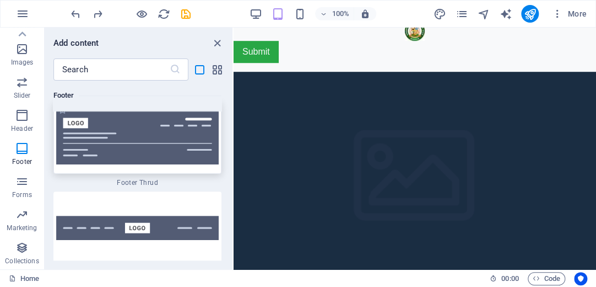
scroll to position [18245, 0]
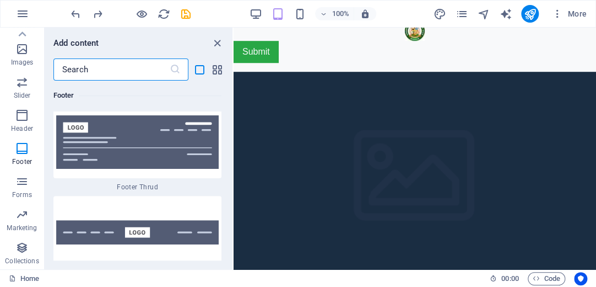
click at [115, 72] on input "text" at bounding box center [111, 69] width 116 height 22
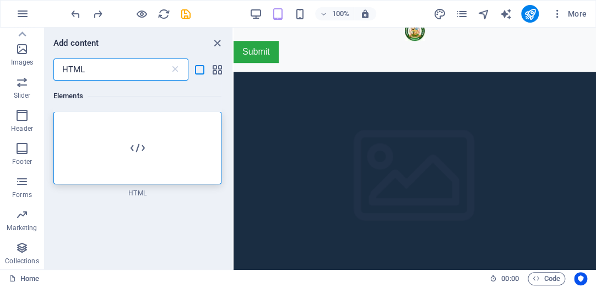
scroll to position [0, 0]
type input "HTML"
click at [217, 39] on icon "close panel" at bounding box center [217, 43] width 13 height 13
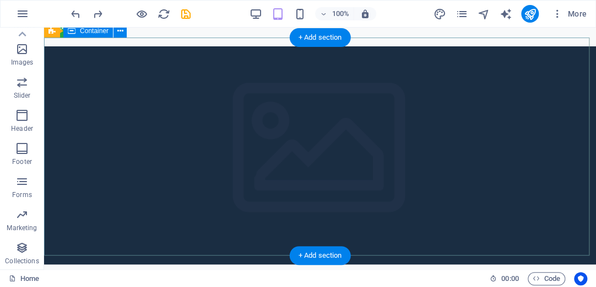
scroll to position [231, 0]
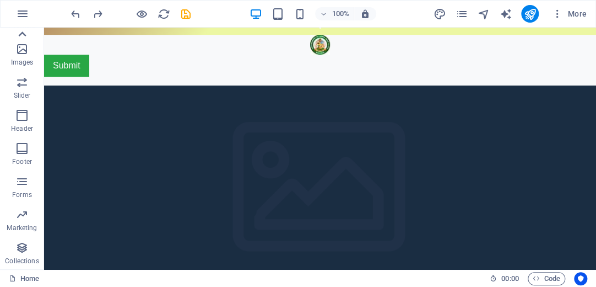
click at [23, 33] on icon at bounding box center [23, 33] width 8 height 5
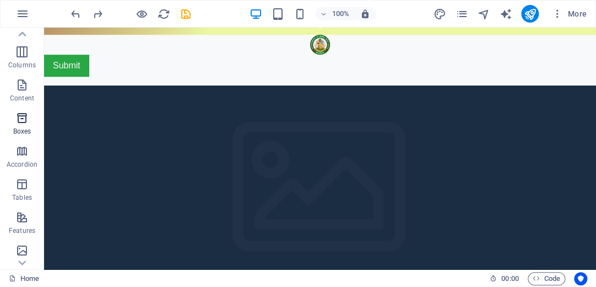
scroll to position [57, 0]
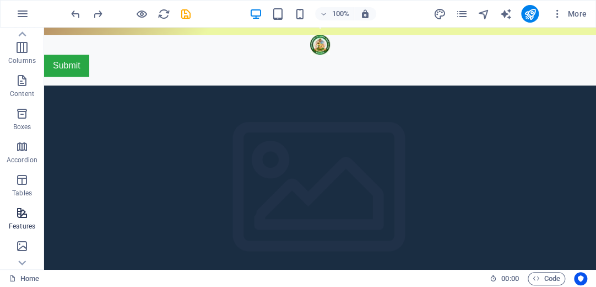
click at [29, 215] on span "Features" at bounding box center [22, 219] width 44 height 26
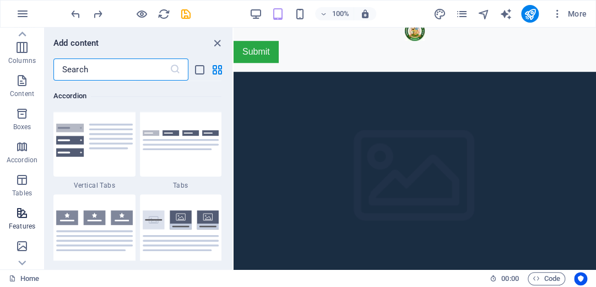
scroll to position [4296, 0]
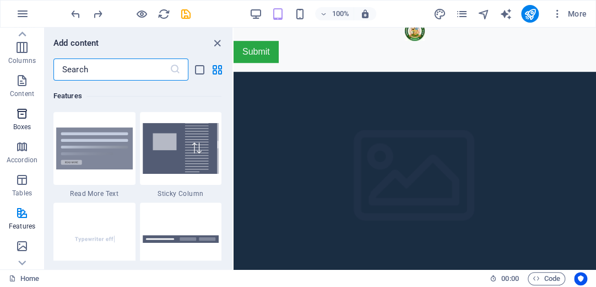
click at [24, 115] on icon "button" at bounding box center [21, 113] width 13 height 13
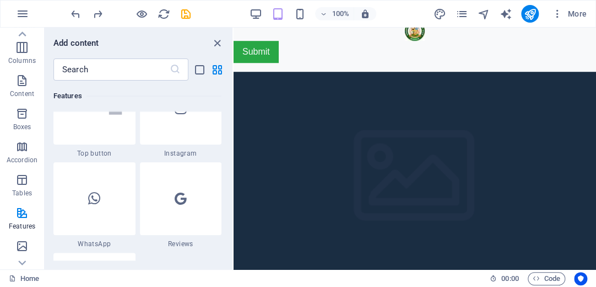
scroll to position [5333, 0]
click at [213, 44] on icon "close panel" at bounding box center [217, 43] width 13 height 13
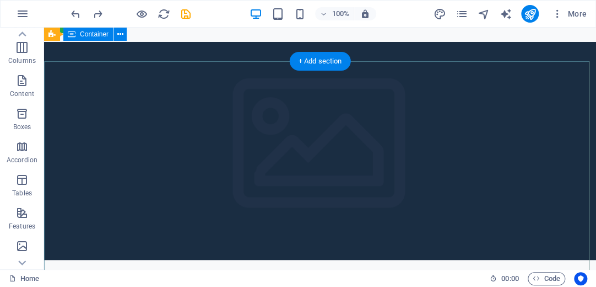
scroll to position [182, 0]
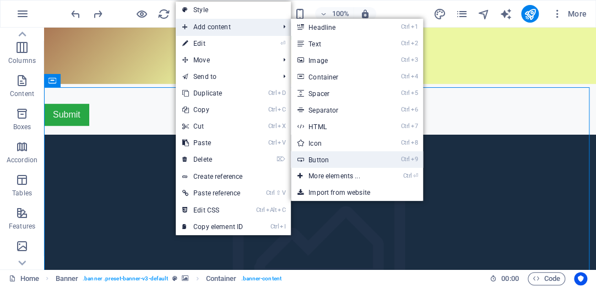
click at [320, 158] on link "Ctrl 9 Button" at bounding box center [336, 159] width 91 height 17
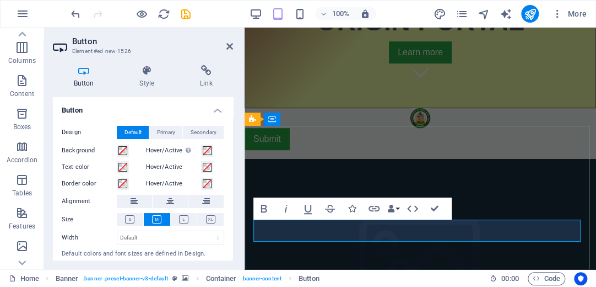
drag, startPoint x: 311, startPoint y: 228, endPoint x: 580, endPoint y: 229, distance: 268.4
click at [397, 208] on button "Data Bindings" at bounding box center [393, 208] width 15 height 22
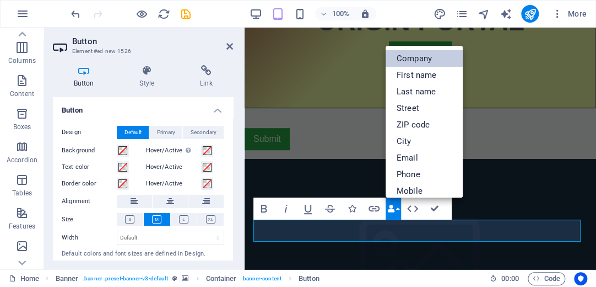
click at [412, 63] on link "Company" at bounding box center [424, 58] width 77 height 17
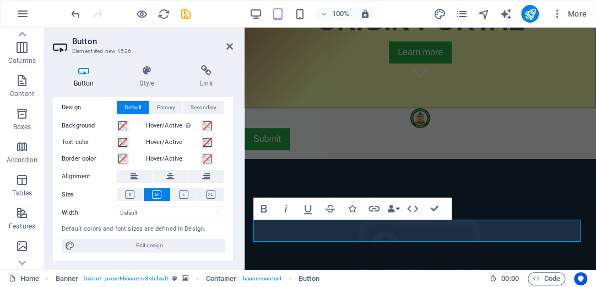
scroll to position [0, 0]
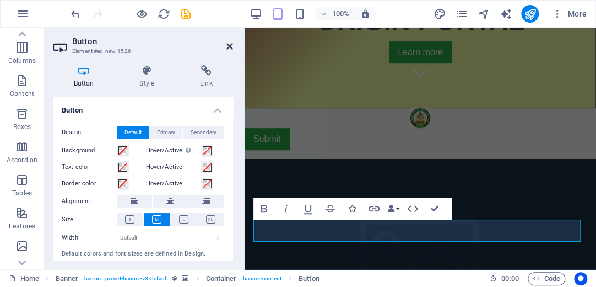
click at [231, 44] on icon at bounding box center [230, 46] width 7 height 9
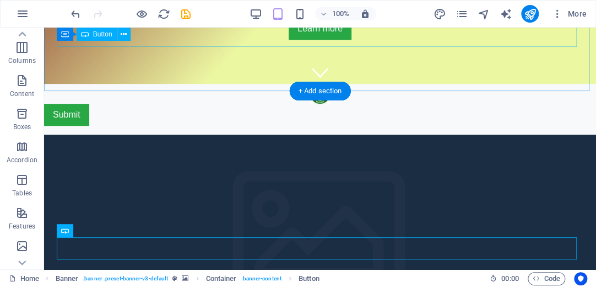
scroll to position [126, 0]
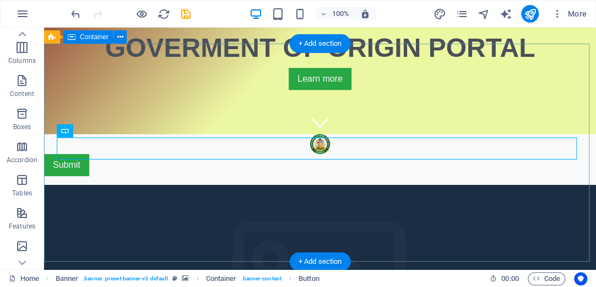
scroll to position [258, 0]
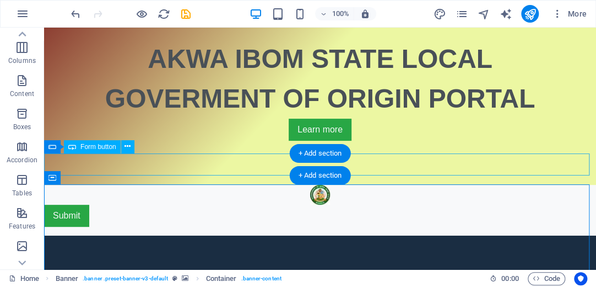
scroll to position [170, 0]
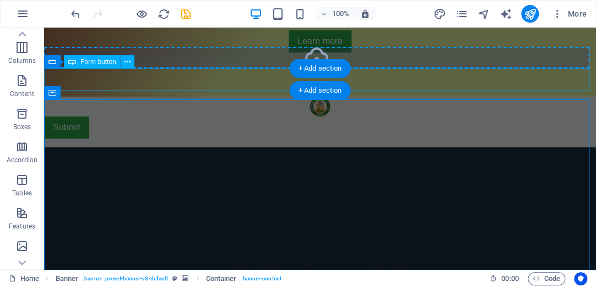
click at [165, 116] on div "Submit" at bounding box center [320, 127] width 552 height 22
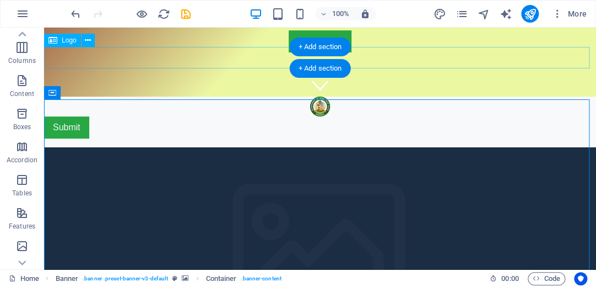
click at [93, 96] on div at bounding box center [320, 106] width 552 height 20
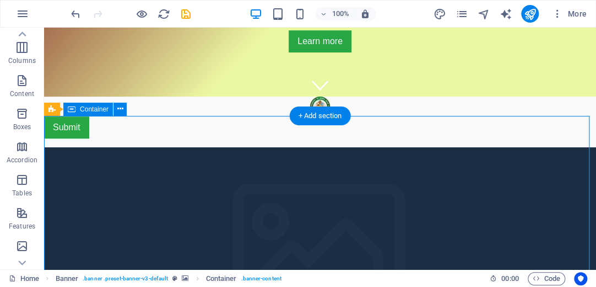
scroll to position [126, 0]
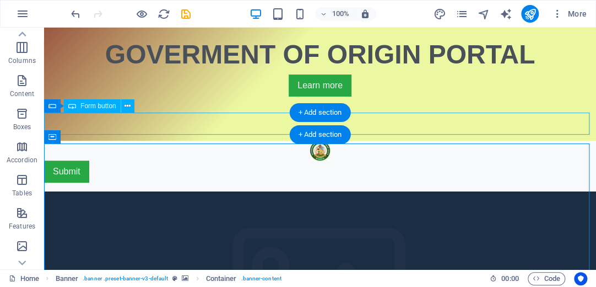
click at [149, 160] on div "Submit" at bounding box center [320, 171] width 552 height 22
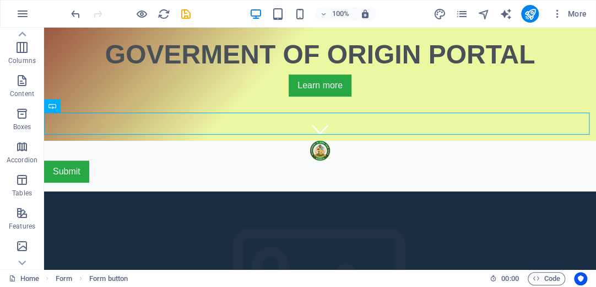
click at [247, 141] on div "AKWA IBOM STATE LOCAL GOVERMENT OF ORIGIN PORTAL Learn more Submit Button label…" at bounding box center [320, 265] width 552 height 727
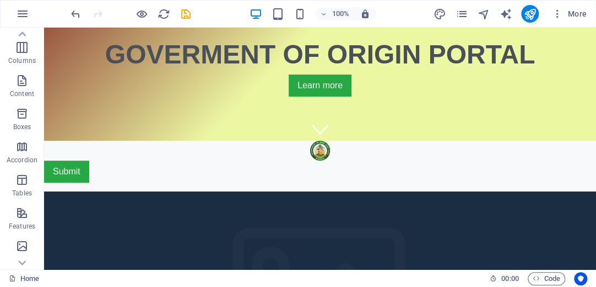
click at [247, 135] on div "AKWA IBOM STATE LOCAL GOVERMENT OF ORIGIN PORTAL Learn more Submit Button label…" at bounding box center [320, 265] width 552 height 727
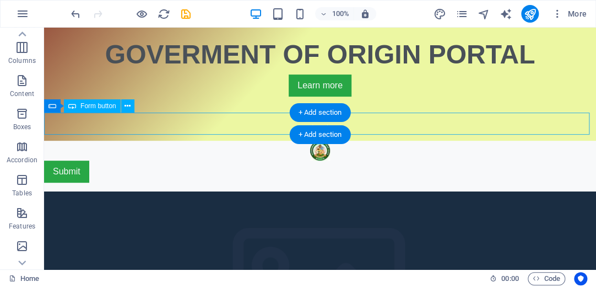
click at [92, 160] on div "Submit" at bounding box center [320, 171] width 552 height 22
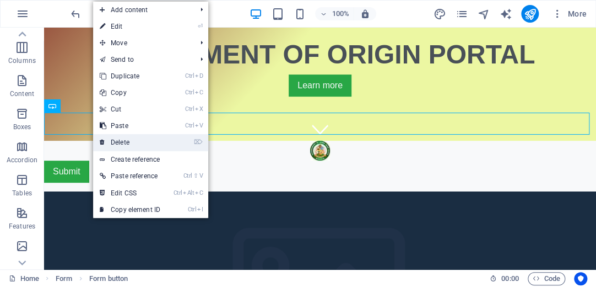
click at [125, 144] on link "⌦ Delete" at bounding box center [130, 142] width 74 height 17
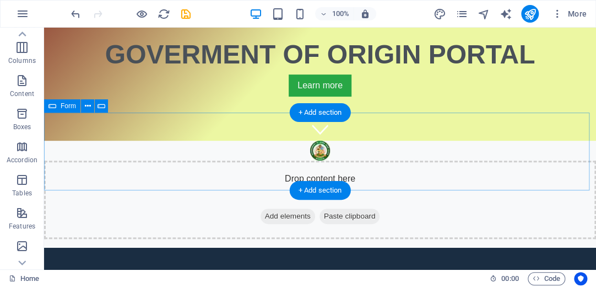
click at [190, 160] on div "Drop content here or Add elements Paste clipboard" at bounding box center [320, 199] width 552 height 78
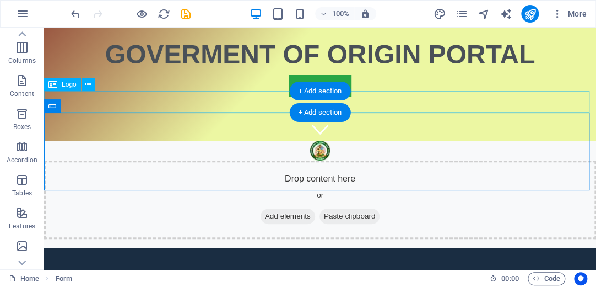
click at [191, 141] on div at bounding box center [320, 151] width 552 height 20
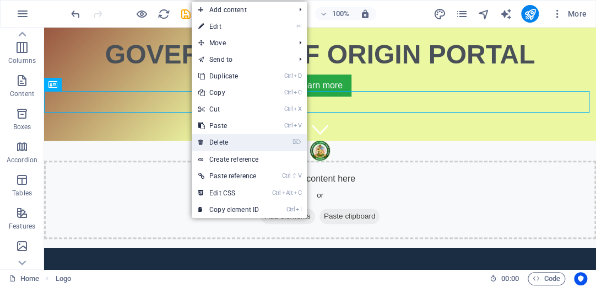
click at [230, 137] on link "⌦ Delete" at bounding box center [229, 142] width 74 height 17
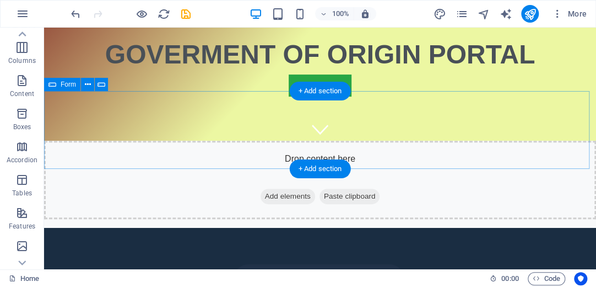
click at [179, 141] on div "Drop content here or Add elements Paste clipboard" at bounding box center [320, 180] width 552 height 78
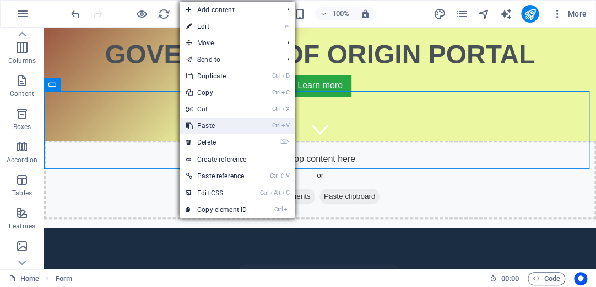
click at [202, 126] on link "Ctrl V Paste" at bounding box center [217, 125] width 74 height 17
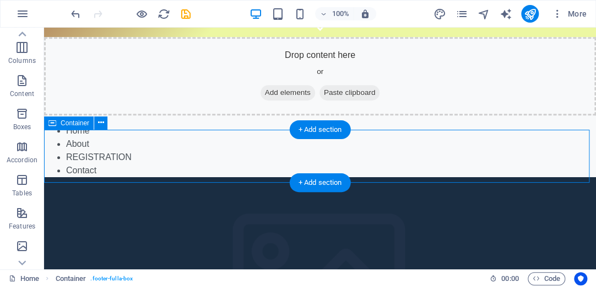
scroll to position [170, 0]
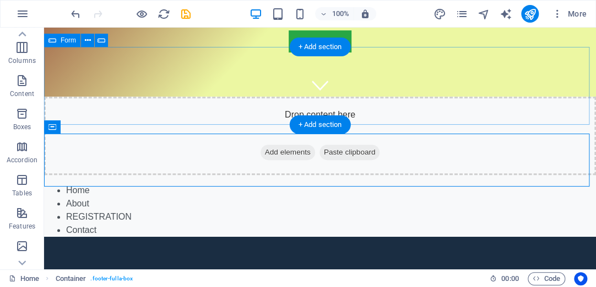
click at [44, 96] on div "Drop content here or Add elements Paste clipboard" at bounding box center [320, 135] width 552 height 78
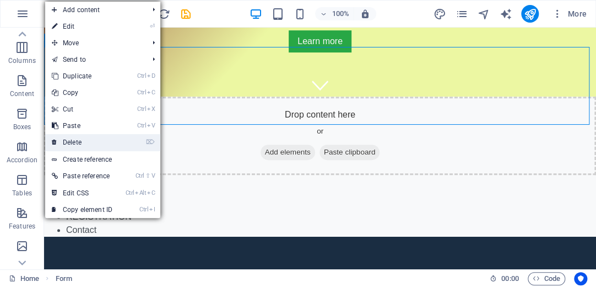
click at [69, 141] on link "⌦ Delete" at bounding box center [82, 142] width 74 height 17
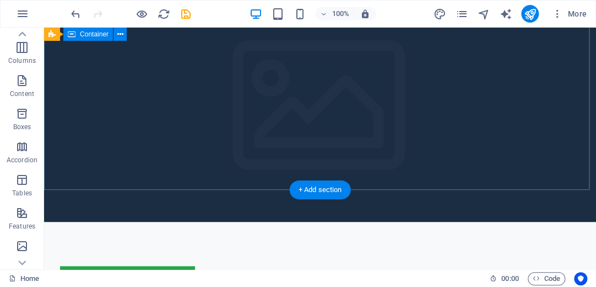
scroll to position [139, 0]
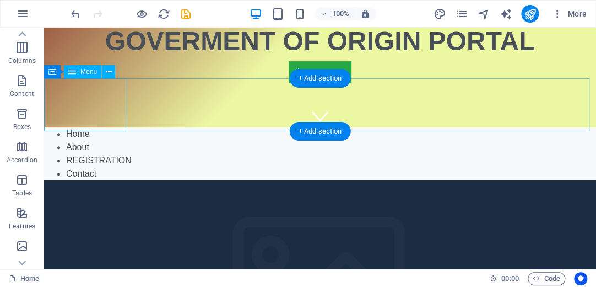
click at [80, 127] on nav "Home About REGISTRATION Contact" at bounding box center [320, 153] width 552 height 53
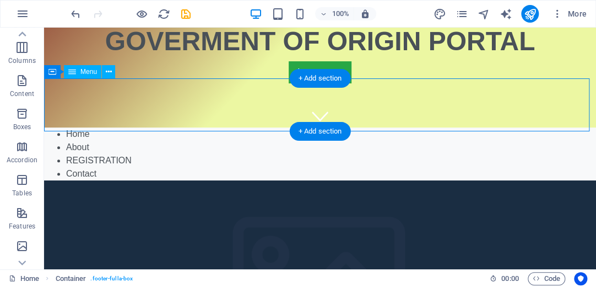
click at [80, 127] on nav "Home About REGISTRATION Contact" at bounding box center [320, 153] width 552 height 53
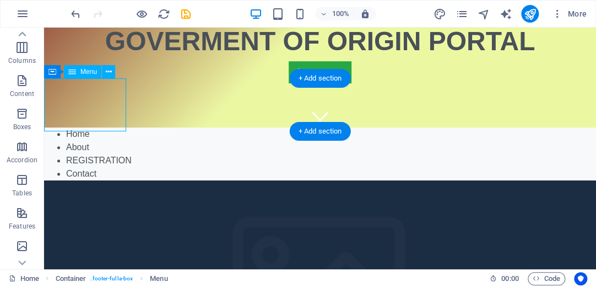
click at [45, 127] on nav "Home About REGISTRATION Contact" at bounding box center [320, 153] width 552 height 53
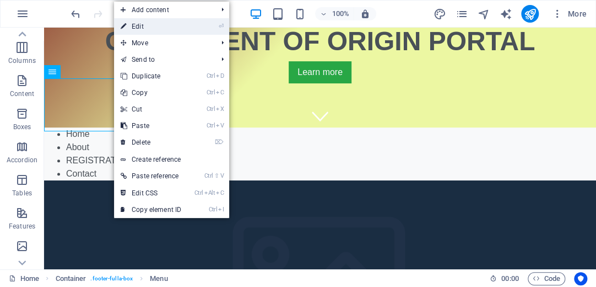
click at [146, 30] on link "⏎ Edit" at bounding box center [151, 26] width 74 height 17
select select
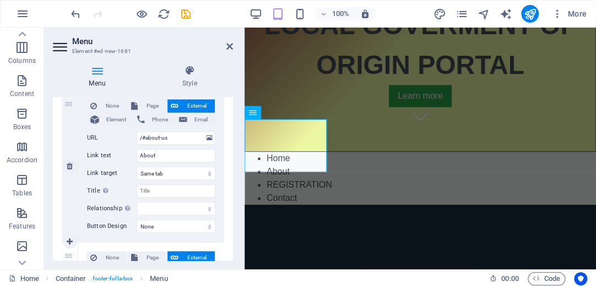
scroll to position [265, 0]
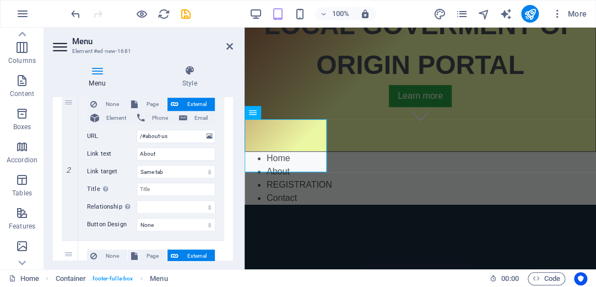
click at [101, 74] on icon at bounding box center [97, 70] width 89 height 11
click at [93, 73] on icon at bounding box center [97, 70] width 89 height 11
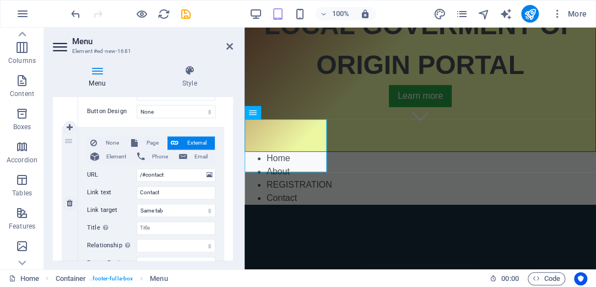
scroll to position [578, 0]
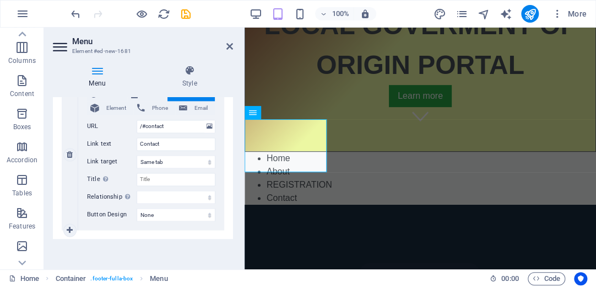
click at [110, 216] on label "Button Design" at bounding box center [112, 214] width 50 height 13
click at [137, 216] on select "None Default Primary Secondary" at bounding box center [176, 214] width 79 height 13
click at [209, 213] on select "None Default Primary Secondary" at bounding box center [176, 214] width 79 height 13
click at [208, 213] on select "None Default Primary Secondary" at bounding box center [176, 214] width 79 height 13
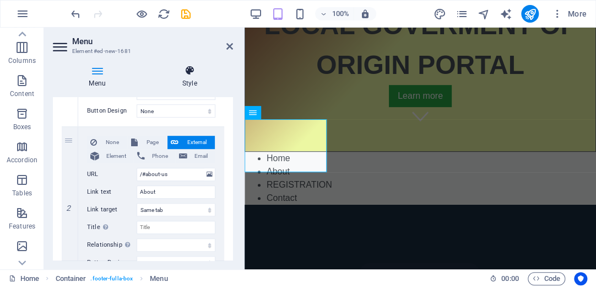
scroll to position [225, 0]
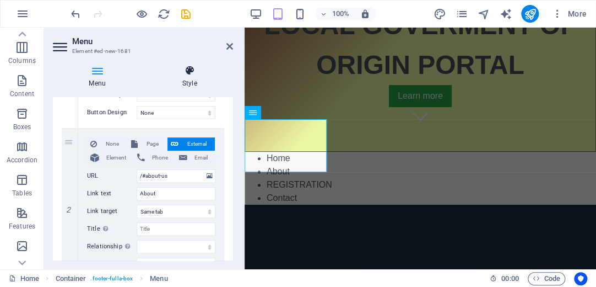
click at [194, 76] on h4 "Style" at bounding box center [189, 76] width 87 height 23
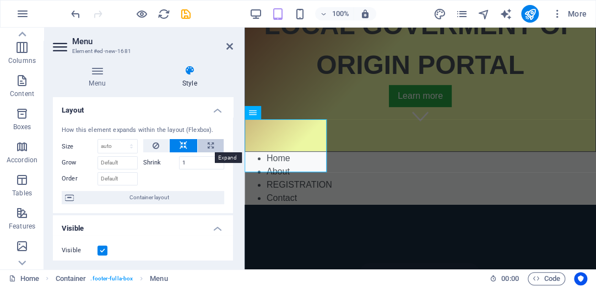
click at [208, 148] on icon at bounding box center [211, 145] width 6 height 13
type input "100"
select select "%"
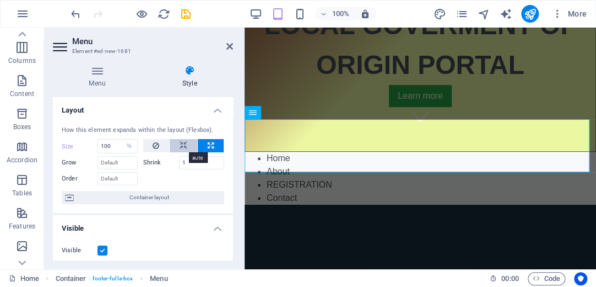
click at [177, 147] on button at bounding box center [184, 145] width 28 height 13
select select "DISABLED_OPTION_VALUE"
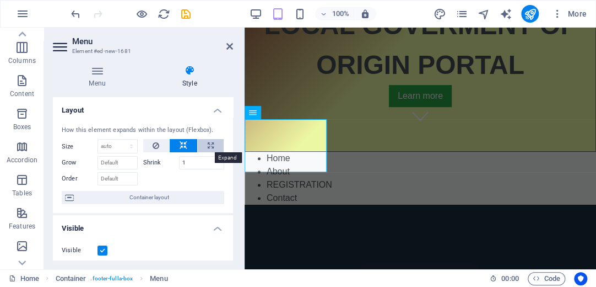
click at [211, 152] on icon at bounding box center [211, 145] width 6 height 13
click at [211, 151] on icon at bounding box center [211, 145] width 6 height 13
type input "100"
select select "%"
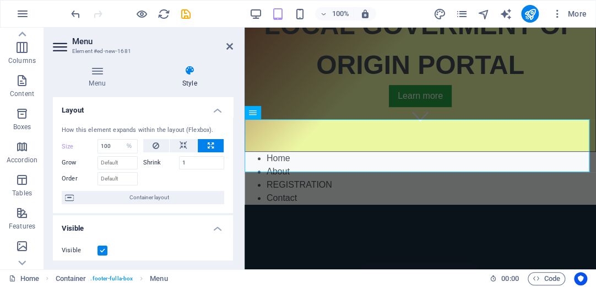
click at [235, 42] on aside "Menu Element #ed-new-1681 Menu Style Menu Auto Custom Create custom menu items …" at bounding box center [144, 148] width 201 height 241
click at [230, 47] on icon at bounding box center [230, 46] width 7 height 9
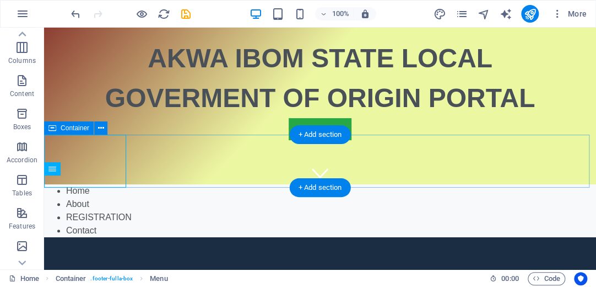
click at [173, 184] on div "Home About REGISTRATION Contact" at bounding box center [320, 210] width 552 height 53
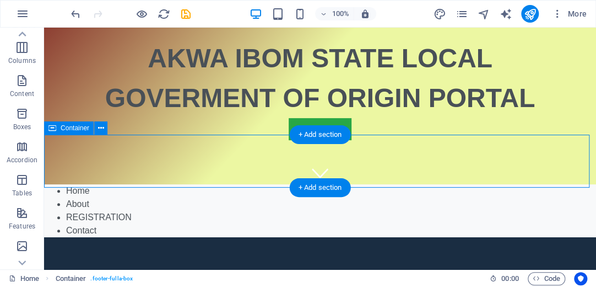
drag, startPoint x: 134, startPoint y: 161, endPoint x: 114, endPoint y: 162, distance: 21.0
click at [129, 184] on div "Home About REGISTRATION Contact" at bounding box center [320, 210] width 552 height 53
click at [127, 184] on div "Home About REGISTRATION Contact" at bounding box center [320, 210] width 552 height 53
click at [126, 184] on nav "Home About REGISTRATION Contact" at bounding box center [320, 210] width 552 height 53
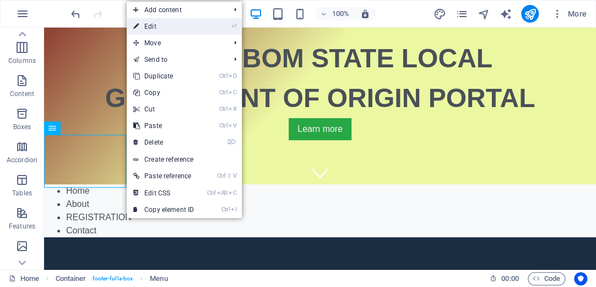
click at [165, 28] on link "⏎ Edit" at bounding box center [164, 26] width 74 height 17
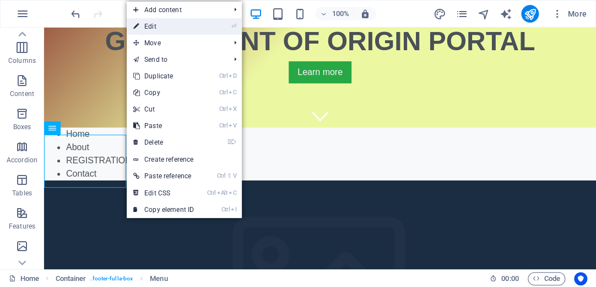
select select "%"
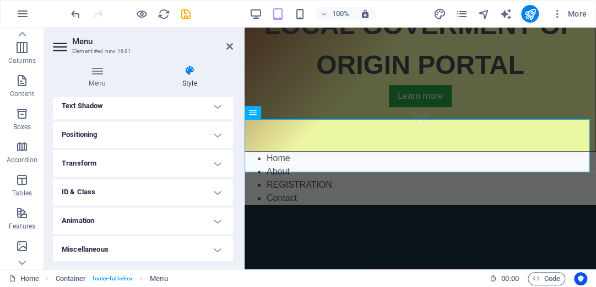
scroll to position [302, 0]
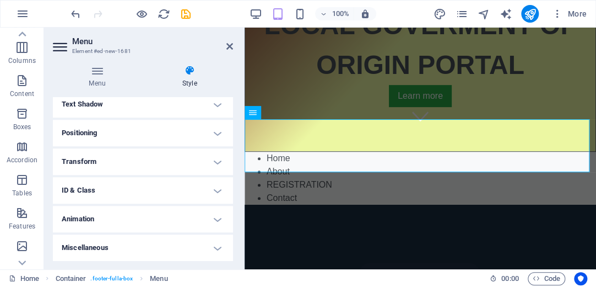
click at [160, 134] on h4 "Positioning" at bounding box center [143, 133] width 180 height 26
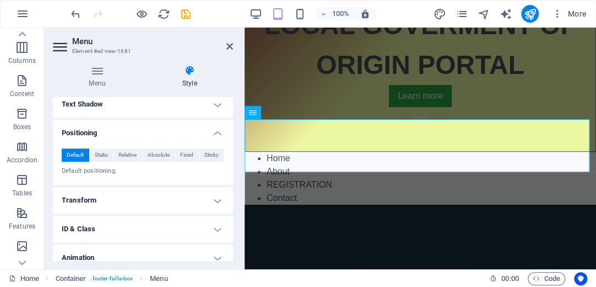
click at [91, 230] on h4 "ID & Class" at bounding box center [143, 229] width 180 height 26
click at [85, 223] on h4 "ID & Class" at bounding box center [143, 226] width 180 height 20
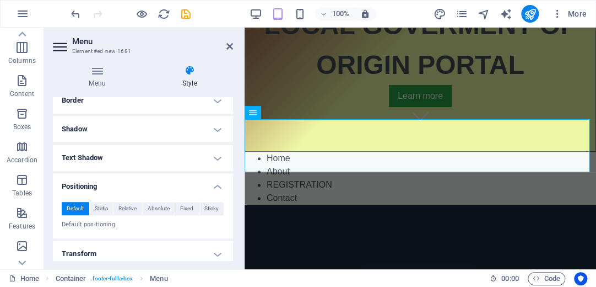
scroll to position [208, 0]
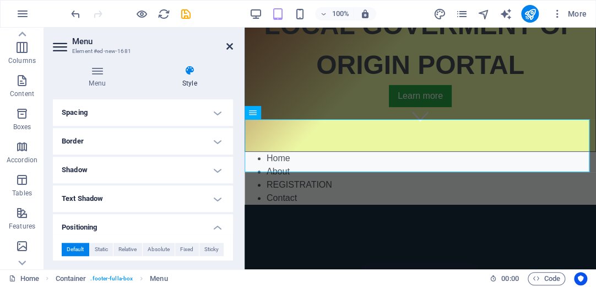
click at [230, 50] on icon at bounding box center [230, 46] width 7 height 9
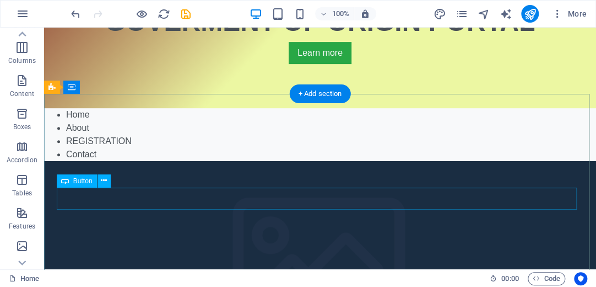
scroll to position [176, 0]
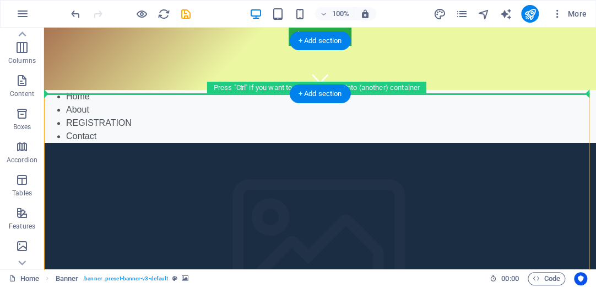
drag, startPoint x: 201, startPoint y: 196, endPoint x: 238, endPoint y: 82, distance: 120.3
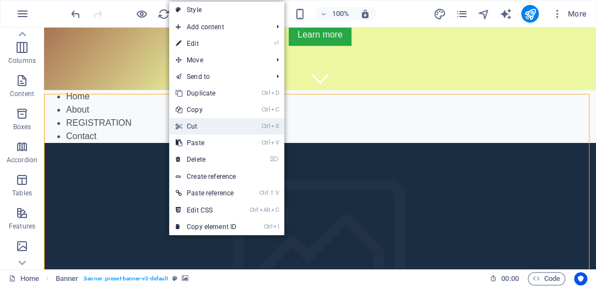
click at [199, 128] on link "Ctrl X Cut" at bounding box center [206, 126] width 74 height 17
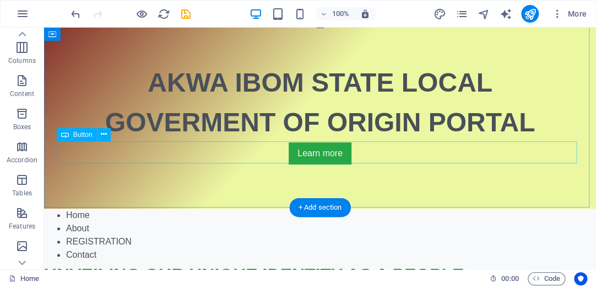
scroll to position [0, 0]
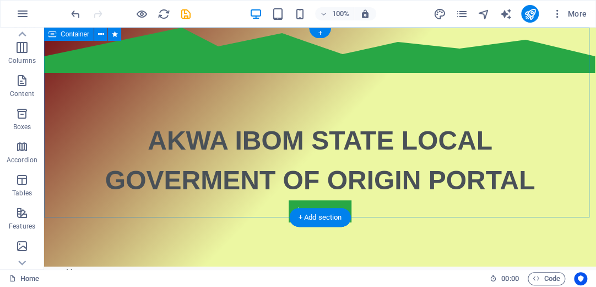
click at [154, 53] on div "AKWA IBOM STATE LOCAL GOVERMENT OF ORIGIN PORTAL Learn more" at bounding box center [320, 147] width 552 height 239
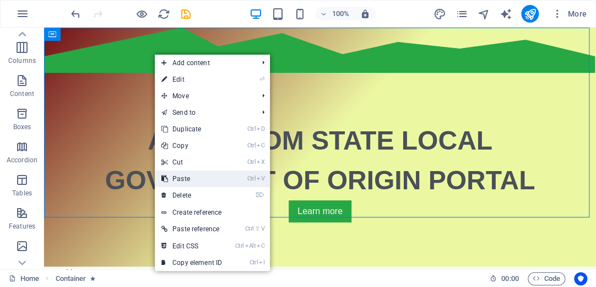
click at [186, 173] on link "Ctrl V Paste" at bounding box center [192, 178] width 74 height 17
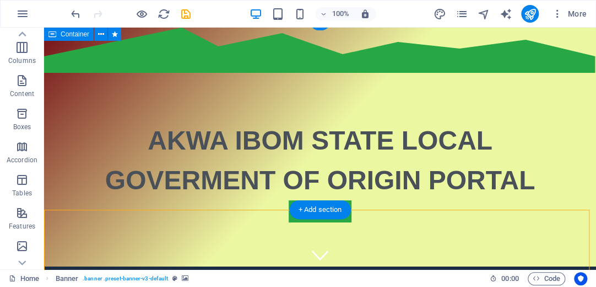
scroll to position [265, 0]
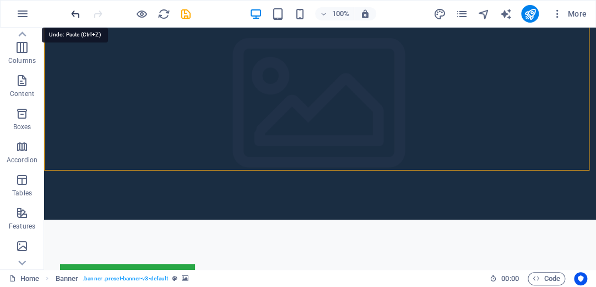
click at [73, 14] on icon "undo" at bounding box center [75, 14] width 13 height 13
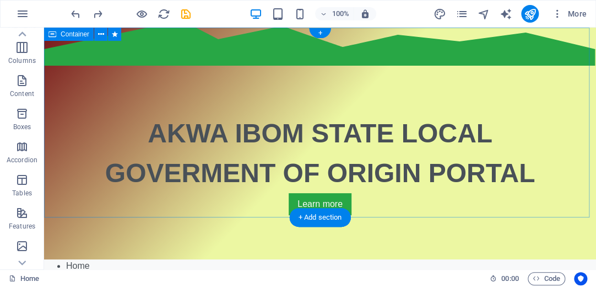
scroll to position [0, 0]
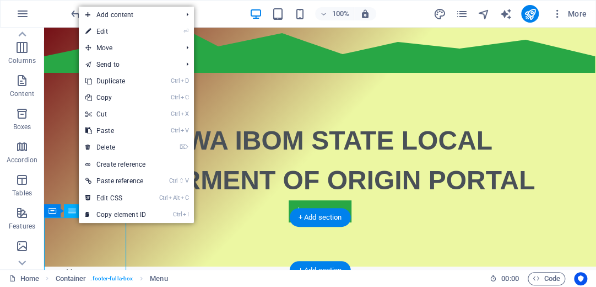
select select "%"
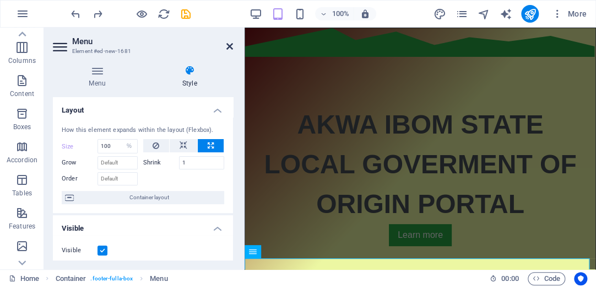
click at [231, 48] on icon at bounding box center [230, 46] width 7 height 9
